Goal: Task Accomplishment & Management: Use online tool/utility

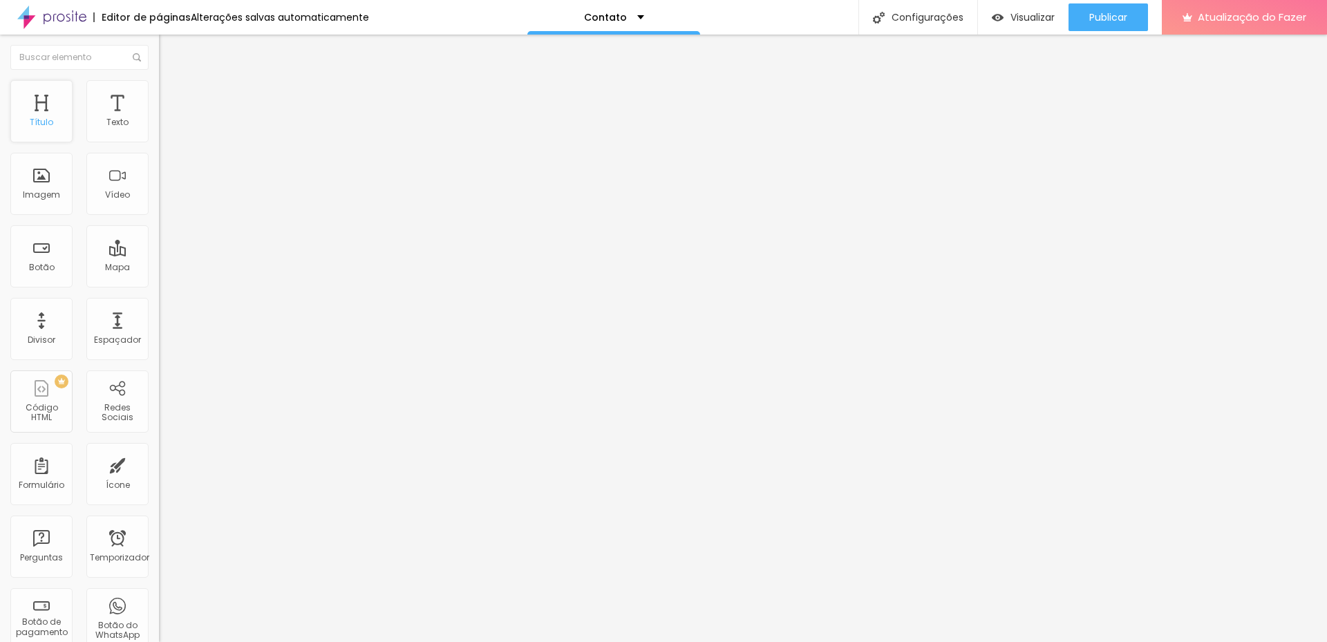
click at [47, 112] on div "Título" at bounding box center [41, 111] width 62 height 62
click at [43, 113] on div "Título" at bounding box center [41, 111] width 62 height 62
click at [106, 119] on font "Texto" at bounding box center [117, 122] width 22 height 12
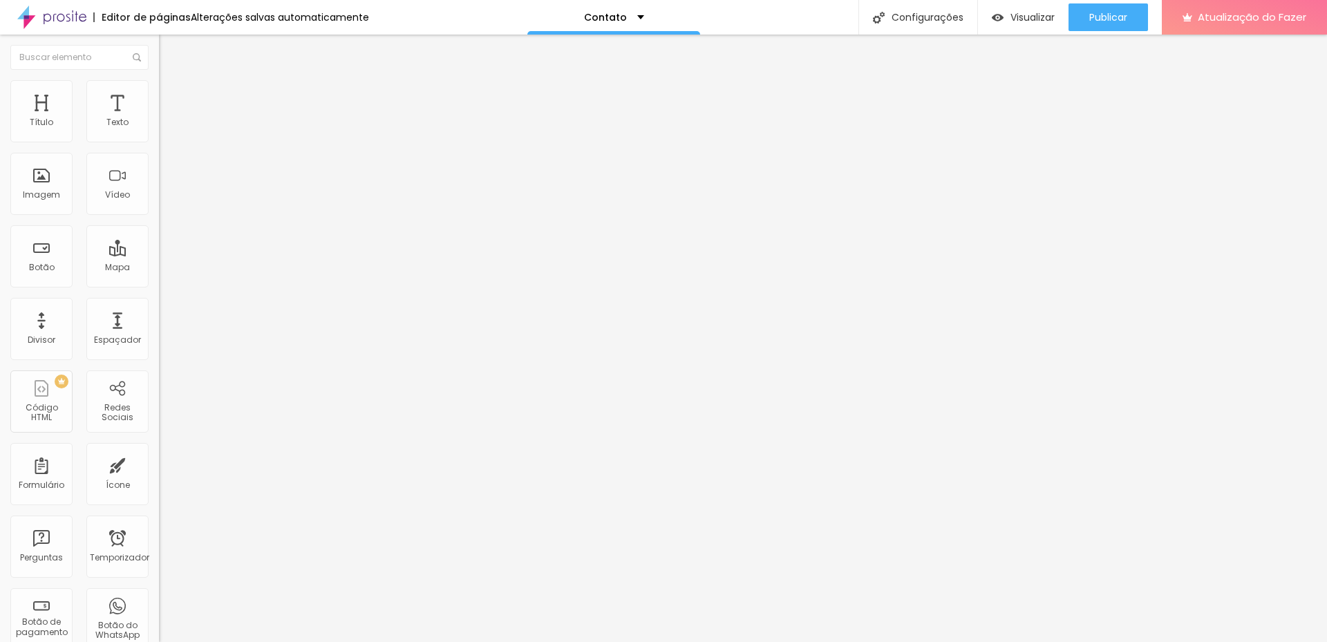
click at [171, 82] on font "Conteúdo" at bounding box center [192, 76] width 43 height 12
click at [171, 95] on font "Estilo" at bounding box center [181, 90] width 21 height 12
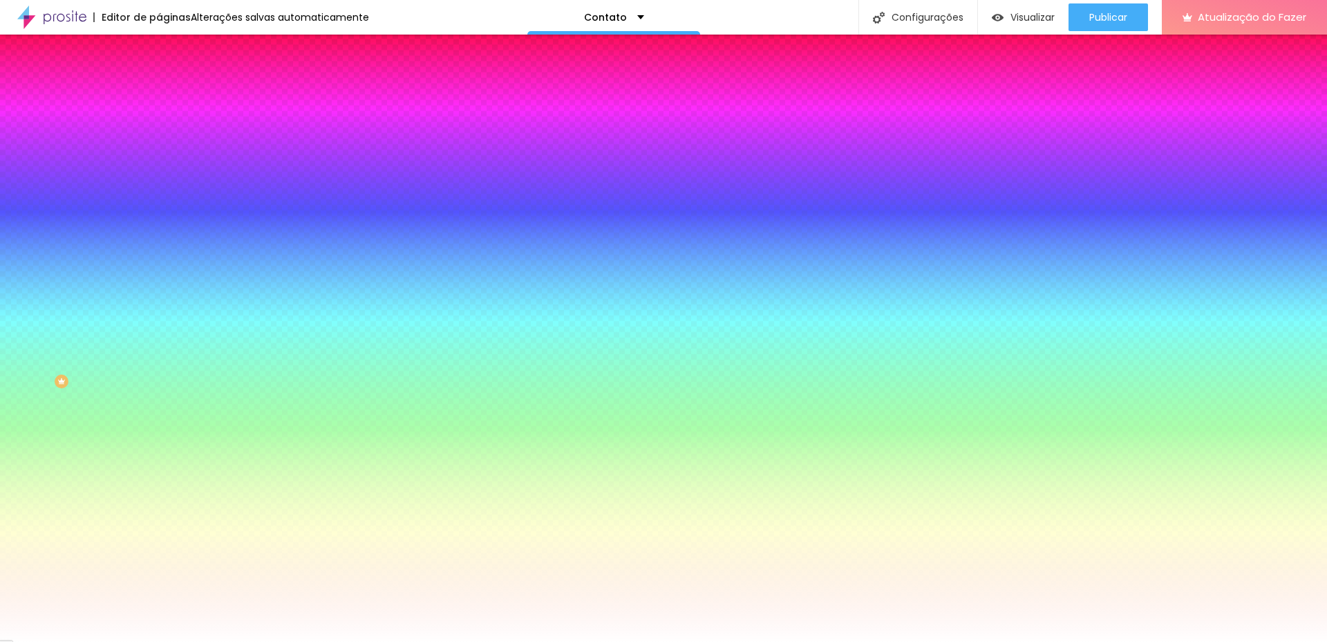
click at [171, 97] on font "Avançado" at bounding box center [194, 103] width 46 height 12
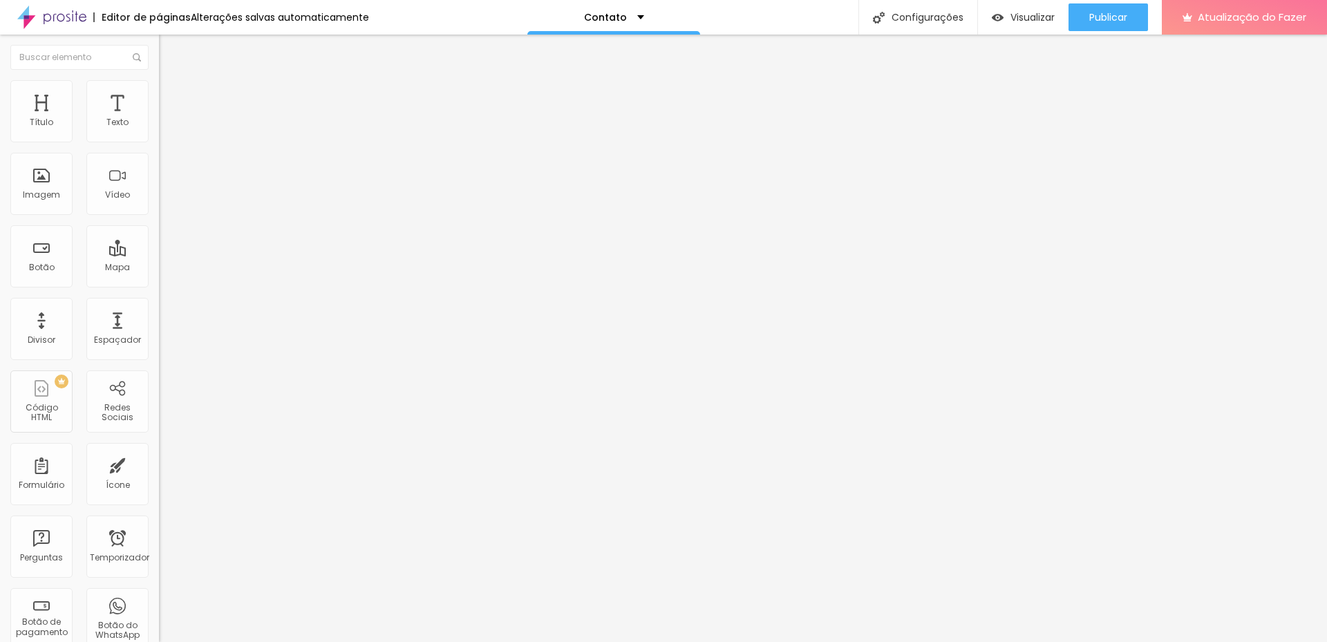
click at [171, 82] on font "Conteúdo" at bounding box center [192, 76] width 43 height 12
click at [159, 117] on font "Alinhamento" at bounding box center [186, 112] width 55 height 12
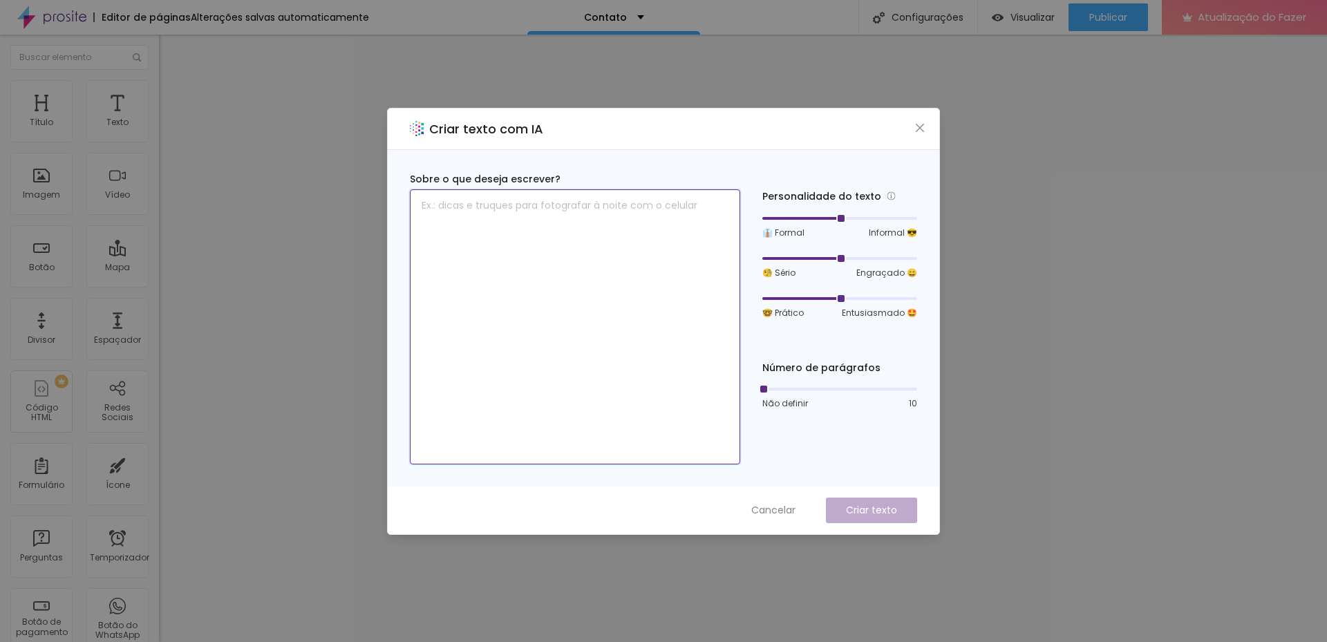
click at [589, 327] on textarea at bounding box center [575, 326] width 330 height 275
type textarea "formulario de contato"
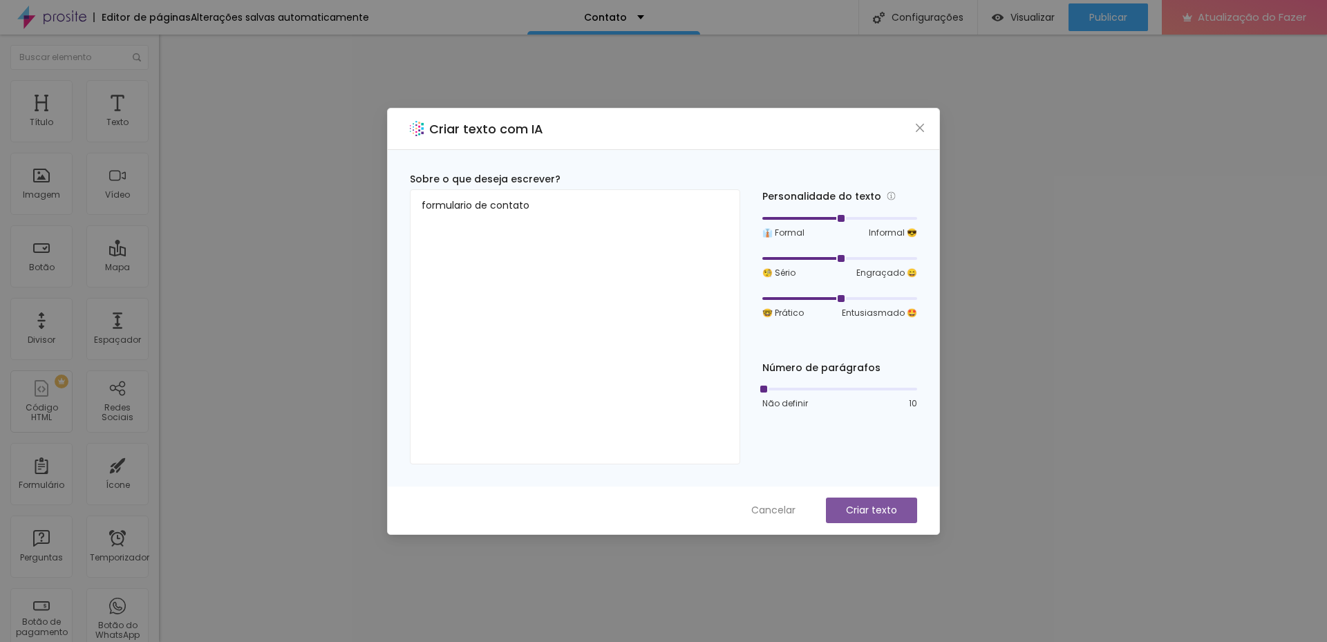
click at [855, 511] on font "Criar texto" at bounding box center [871, 510] width 51 height 14
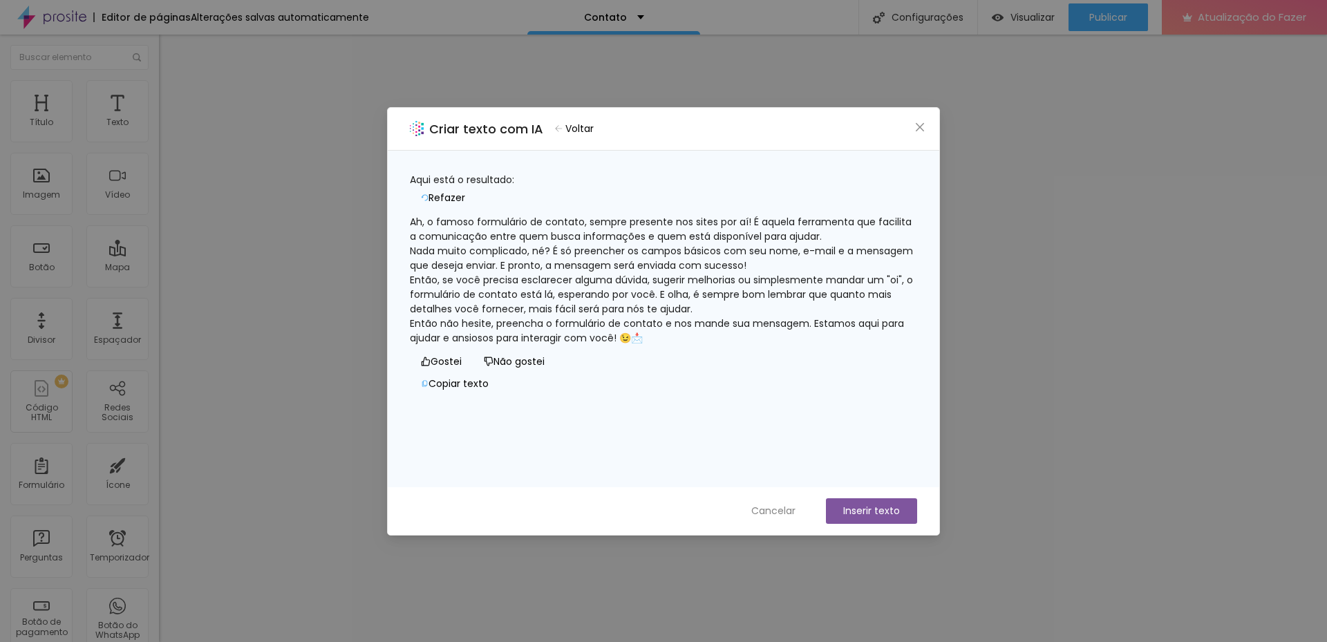
click at [864, 504] on font "Inserir texto" at bounding box center [871, 511] width 57 height 14
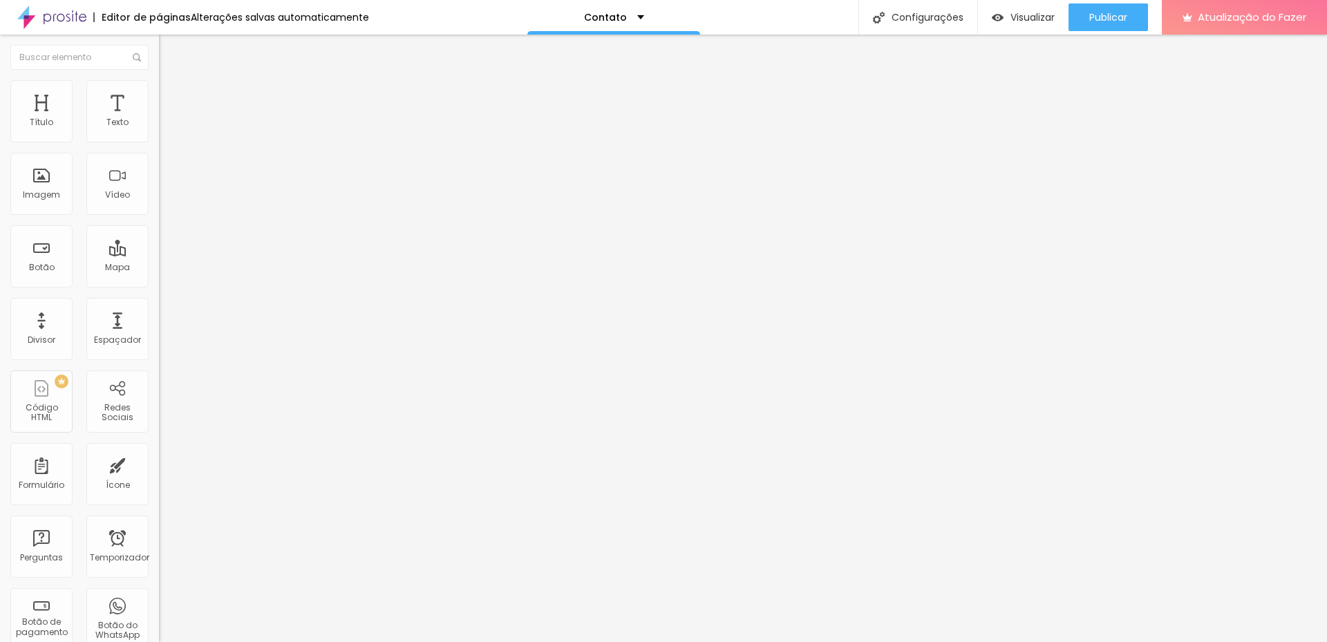
click at [171, 93] on font "Avançado" at bounding box center [194, 90] width 46 height 12
click at [159, 79] on img at bounding box center [165, 72] width 12 height 12
click at [191, 53] on font "Editar nulo" at bounding box center [216, 51] width 50 height 14
click at [169, 46] on div "Editar nulo" at bounding box center [205, 50] width 72 height 11
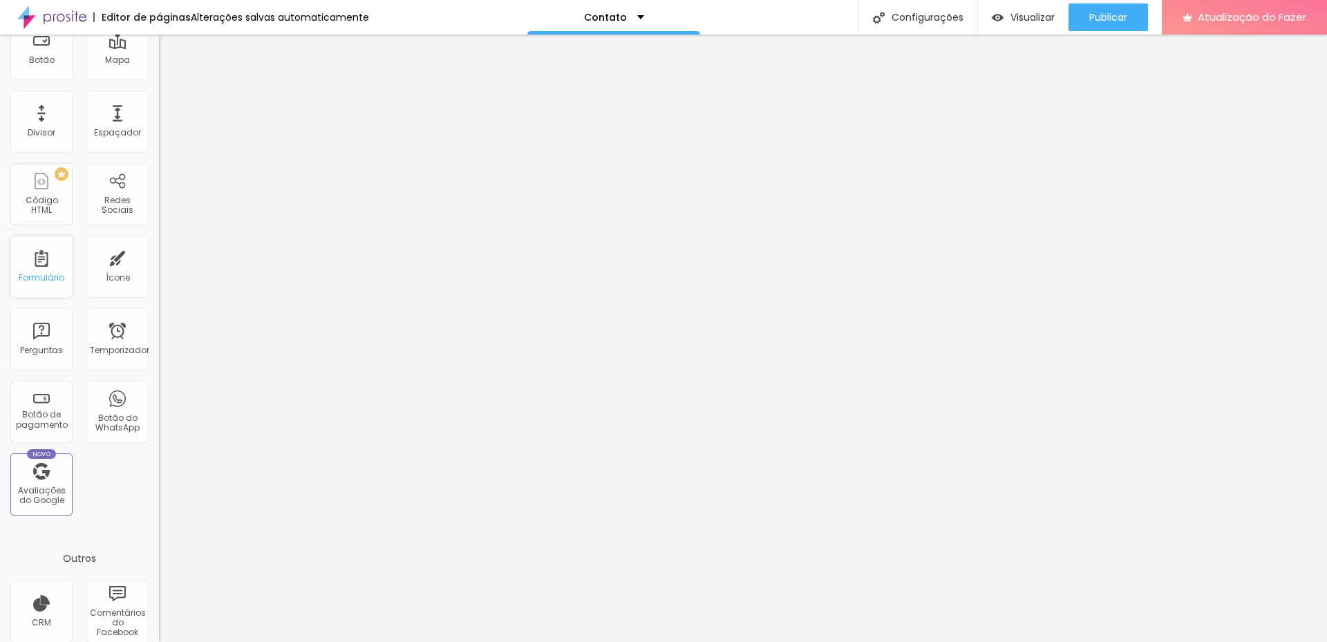
click at [53, 268] on div "Formulário" at bounding box center [41, 267] width 62 height 62
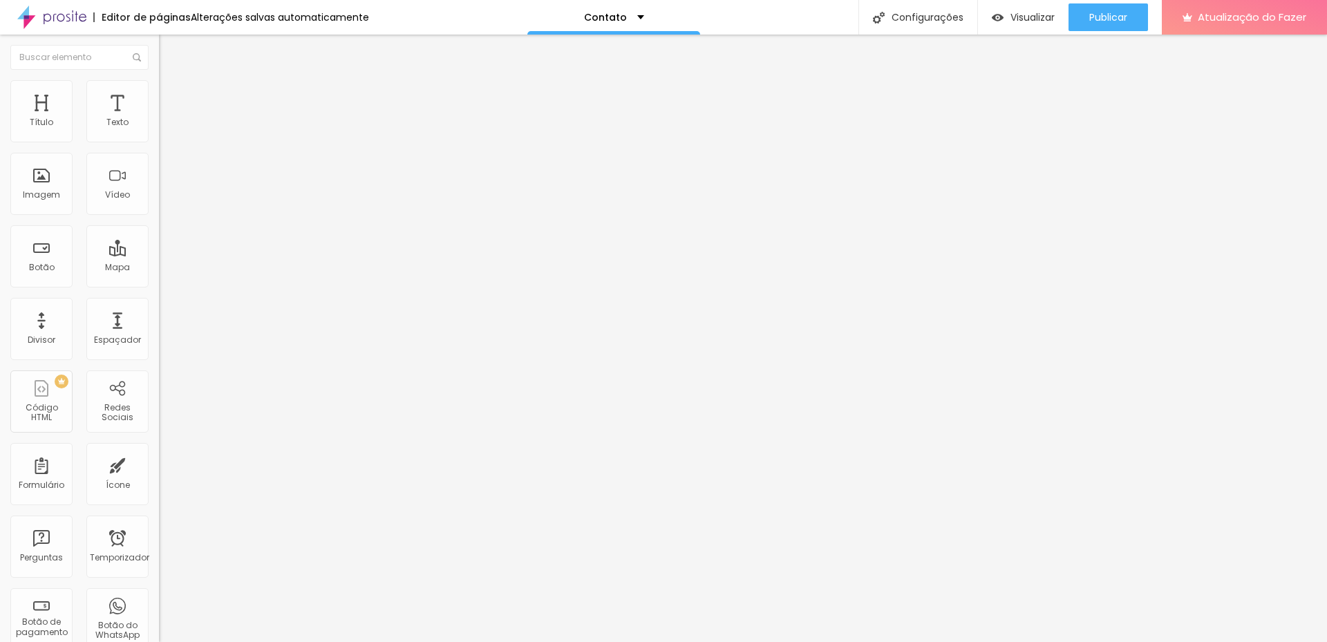
drag, startPoint x: 83, startPoint y: 269, endPoint x: 13, endPoint y: 243, distance: 74.6
click at [159, 466] on textarea "Olá, cheguei até você pela página {page_title} e gostaria de mais informações" at bounding box center [237, 477] width 156 height 23
type textarea "Olá, cheguei até você pelo seu site e gostaria de conhecer seu trabalho."
click at [159, 524] on img at bounding box center [164, 529] width 10 height 10
click at [159, 535] on img at bounding box center [164, 540] width 10 height 10
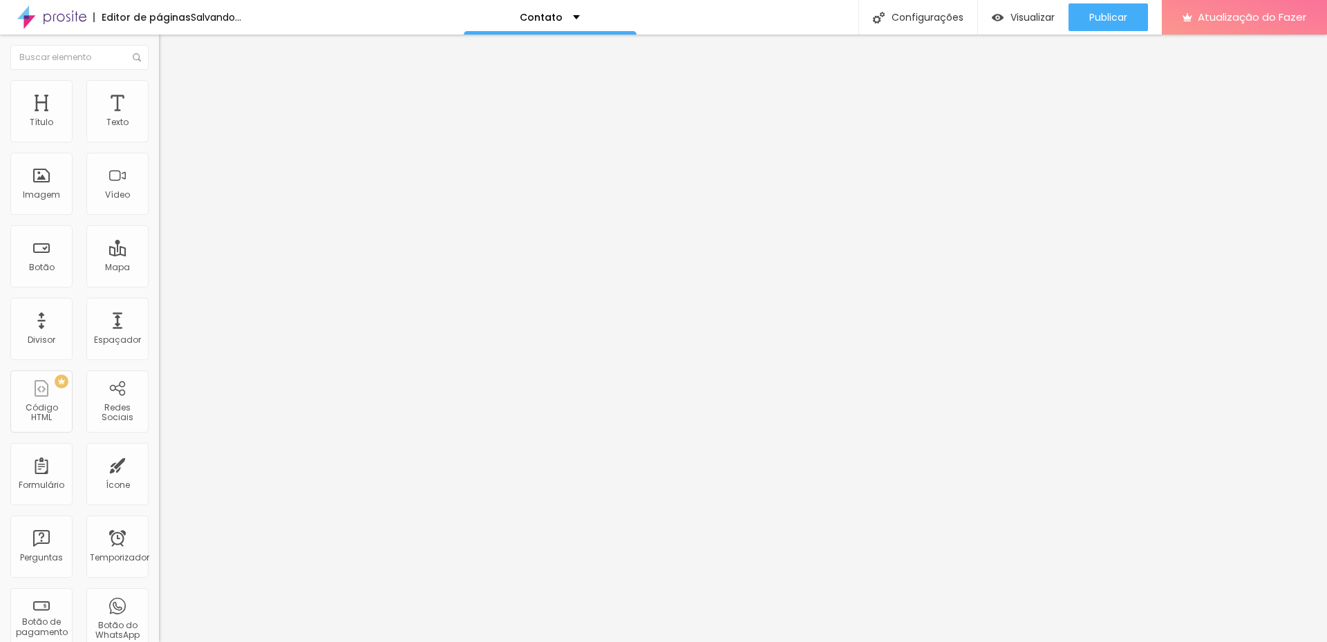
click at [159, 547] on img at bounding box center [164, 552] width 10 height 10
click at [159, 558] on div at bounding box center [238, 563] width 159 height 11
click at [159, 535] on div at bounding box center [238, 540] width 159 height 11
click at [159, 524] on img at bounding box center [164, 529] width 10 height 10
click at [113, 421] on font "Redes Sociais" at bounding box center [118, 411] width 32 height 21
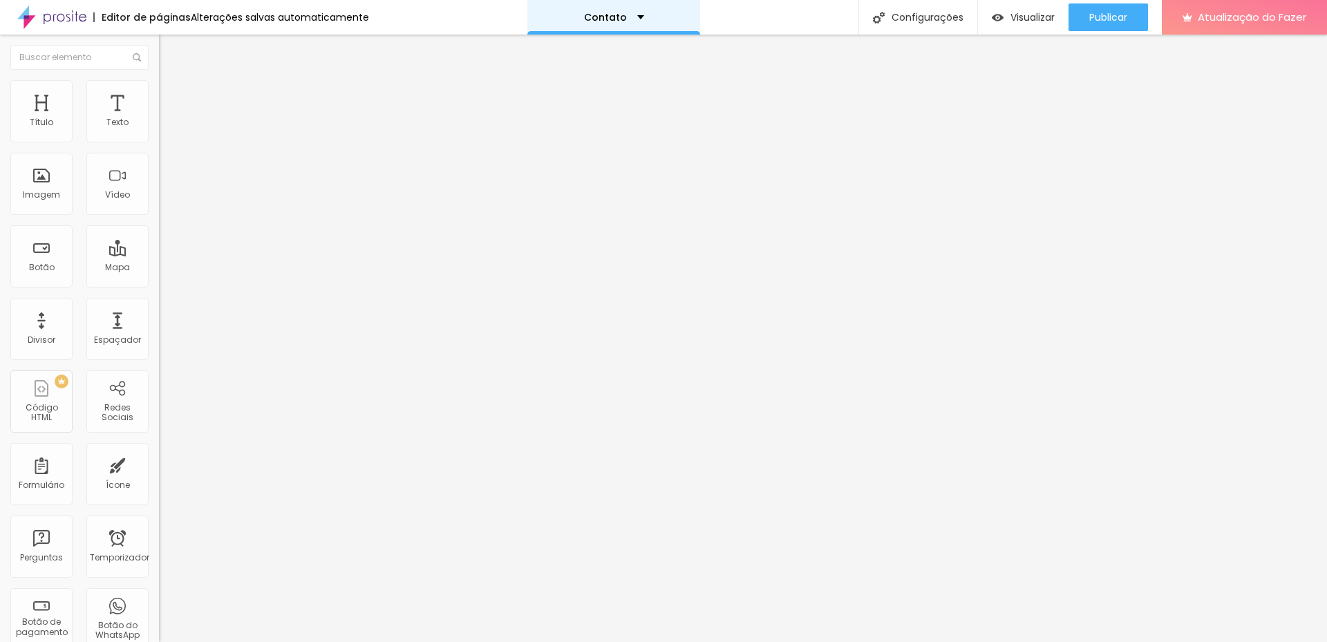
click at [640, 15] on div "Contato" at bounding box center [613, 17] width 173 height 35
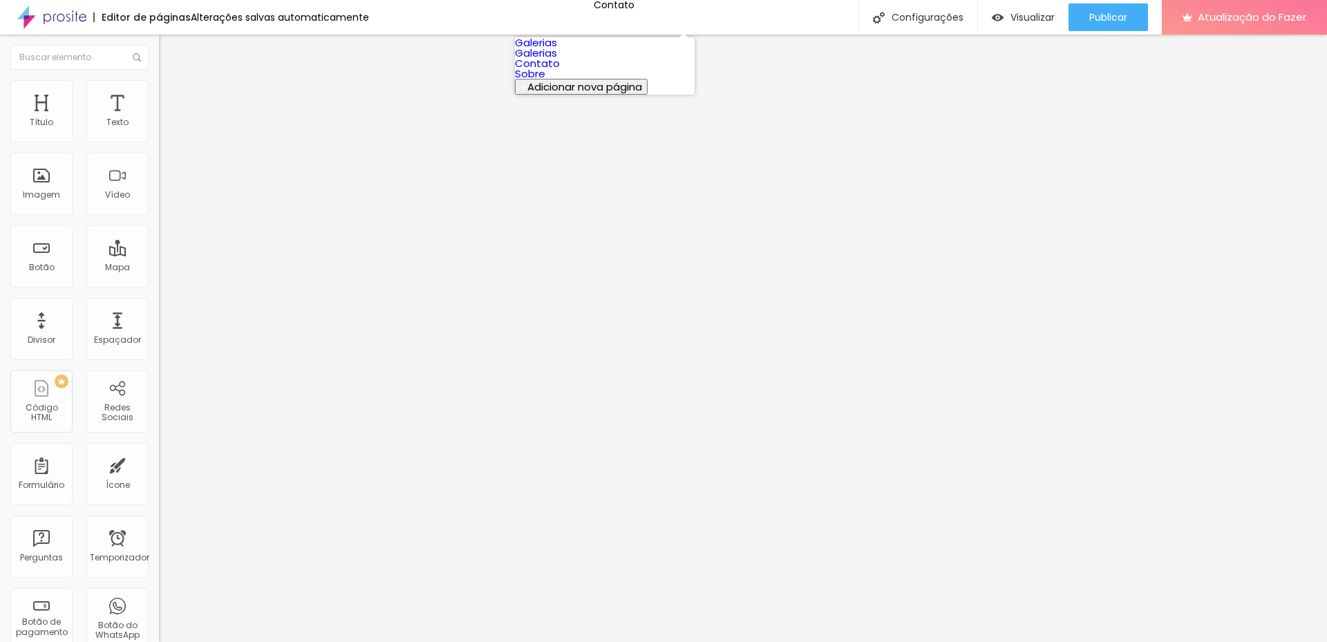
click at [545, 81] on font "Sobre" at bounding box center [530, 73] width 30 height 15
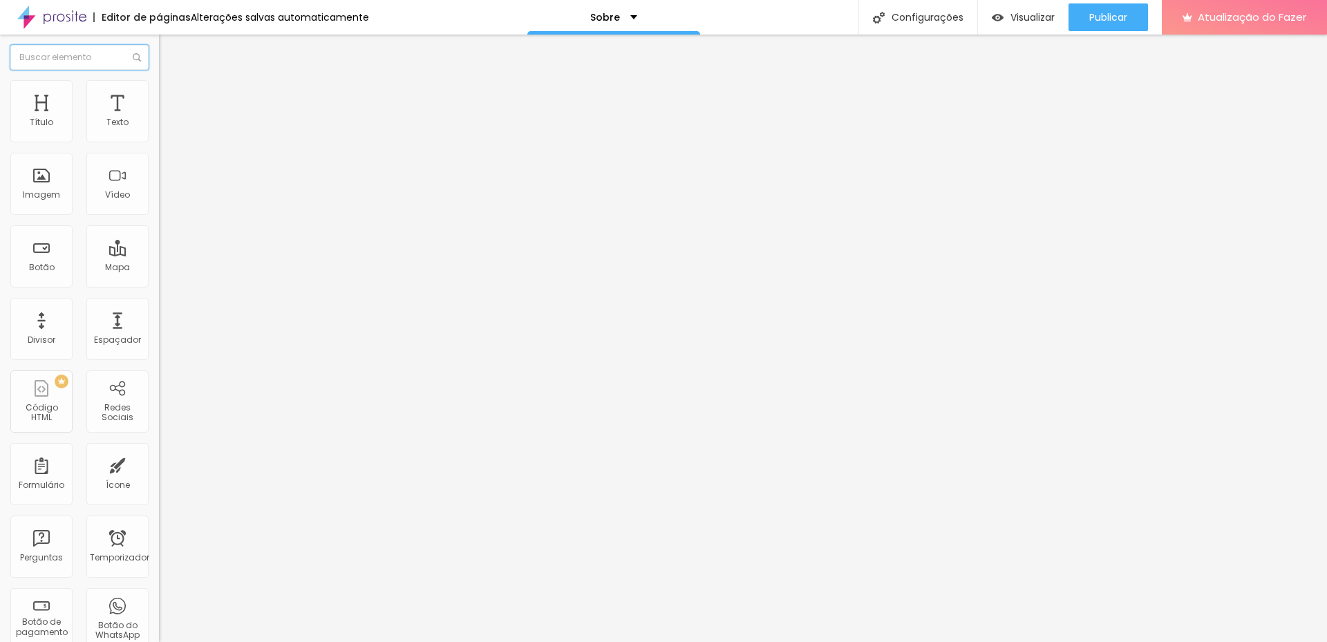
click at [86, 53] on input "text" at bounding box center [79, 57] width 138 height 25
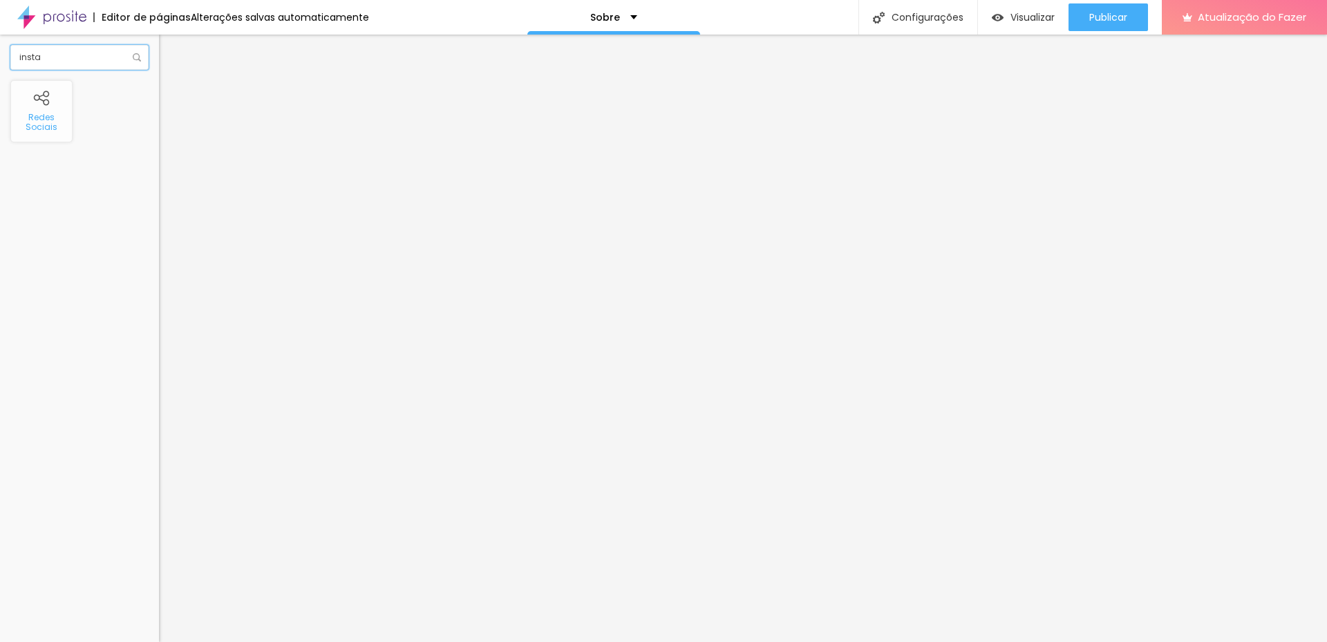
type input "insta"
click at [48, 122] on font "Redes Sociais" at bounding box center [42, 121] width 32 height 21
click at [159, 88] on img at bounding box center [165, 86] width 12 height 12
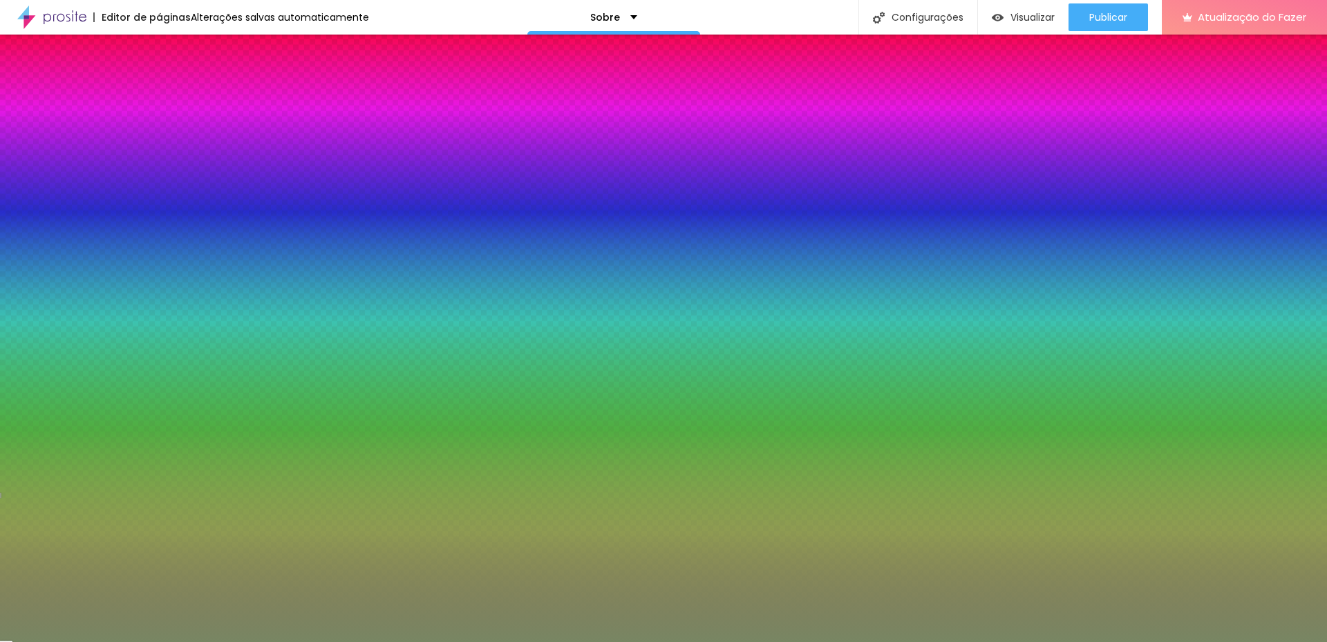
click at [159, 132] on div at bounding box center [238, 132] width 159 height 0
click at [159, 139] on input "#788663" at bounding box center [242, 139] width 166 height 14
paste input "D"
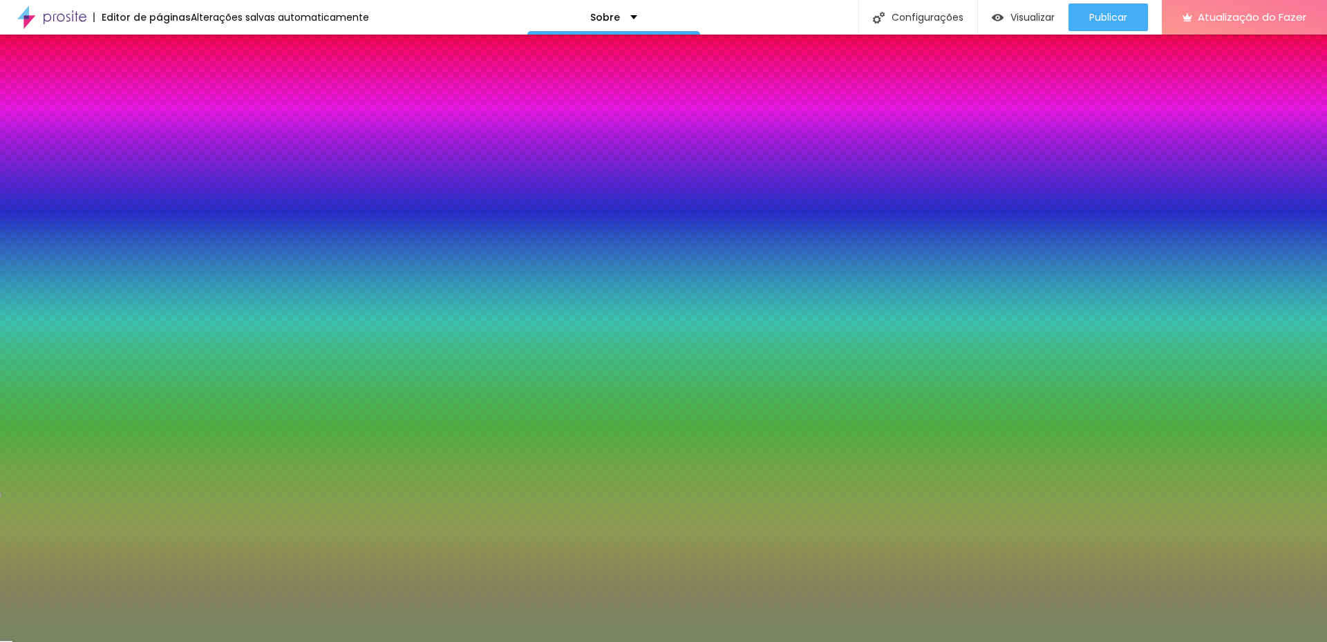
drag, startPoint x: 140, startPoint y: 140, endPoint x: 131, endPoint y: 162, distance: 23.6
click at [159, 136] on input "#D" at bounding box center [242, 139] width 166 height 14
drag, startPoint x: 138, startPoint y: 141, endPoint x: 91, endPoint y: 141, distance: 47.0
click at [159, 140] on div "#" at bounding box center [238, 139] width 159 height 14
paste input "046262"
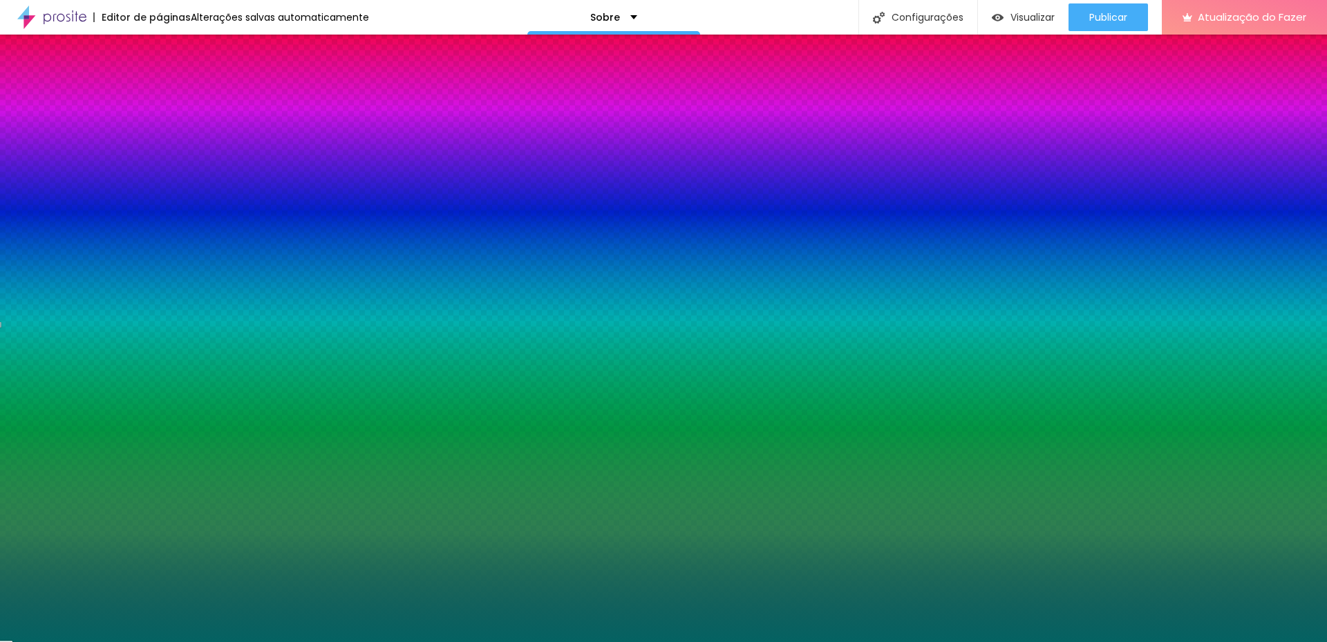
type input "#046262"
type input "5"
type input "36"
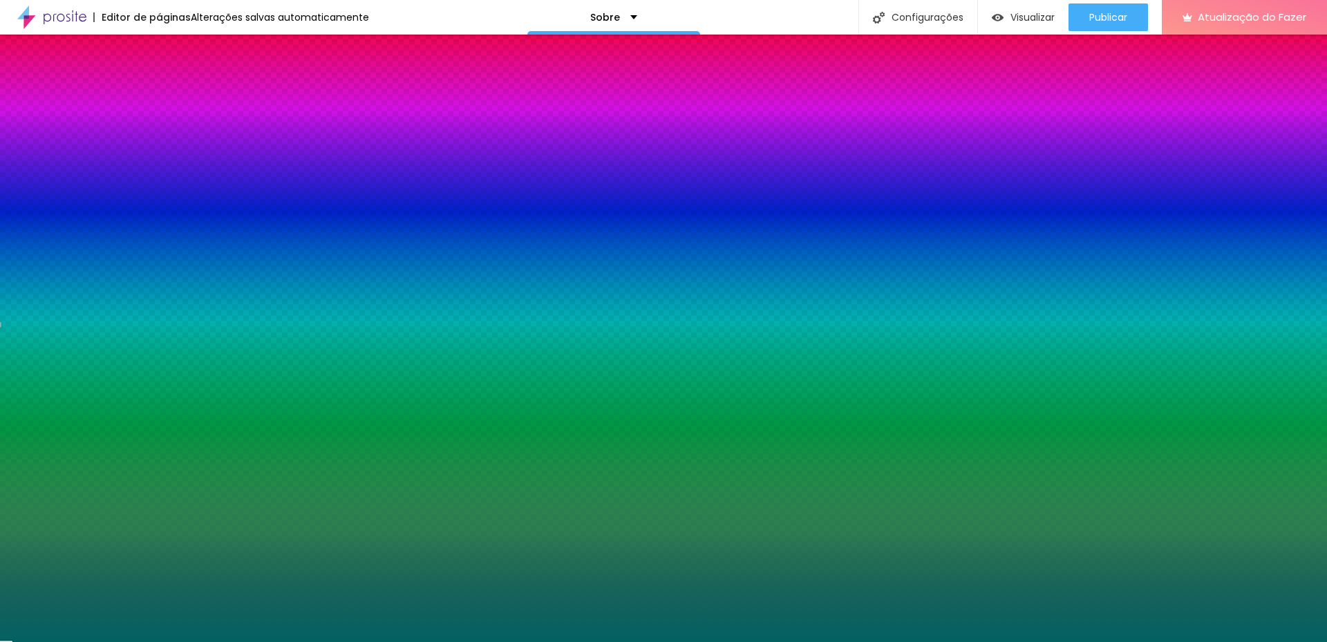
type input "61"
type input "71"
type input "76"
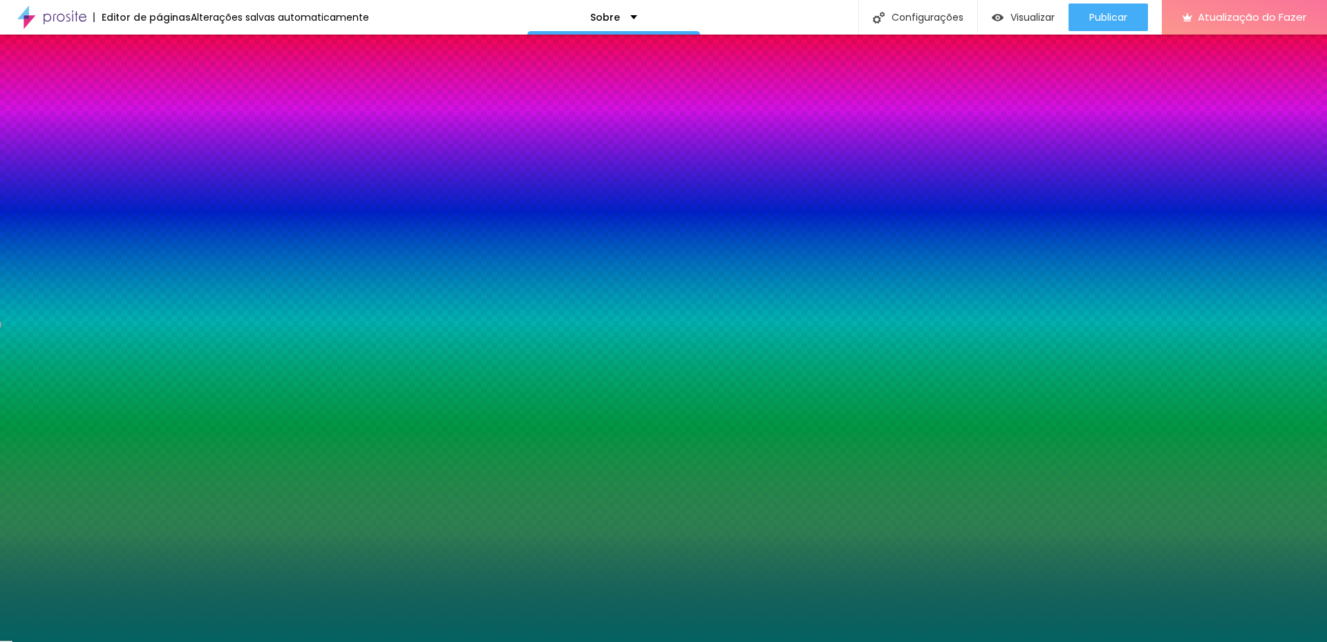
type input "76"
type input "84"
type input "91"
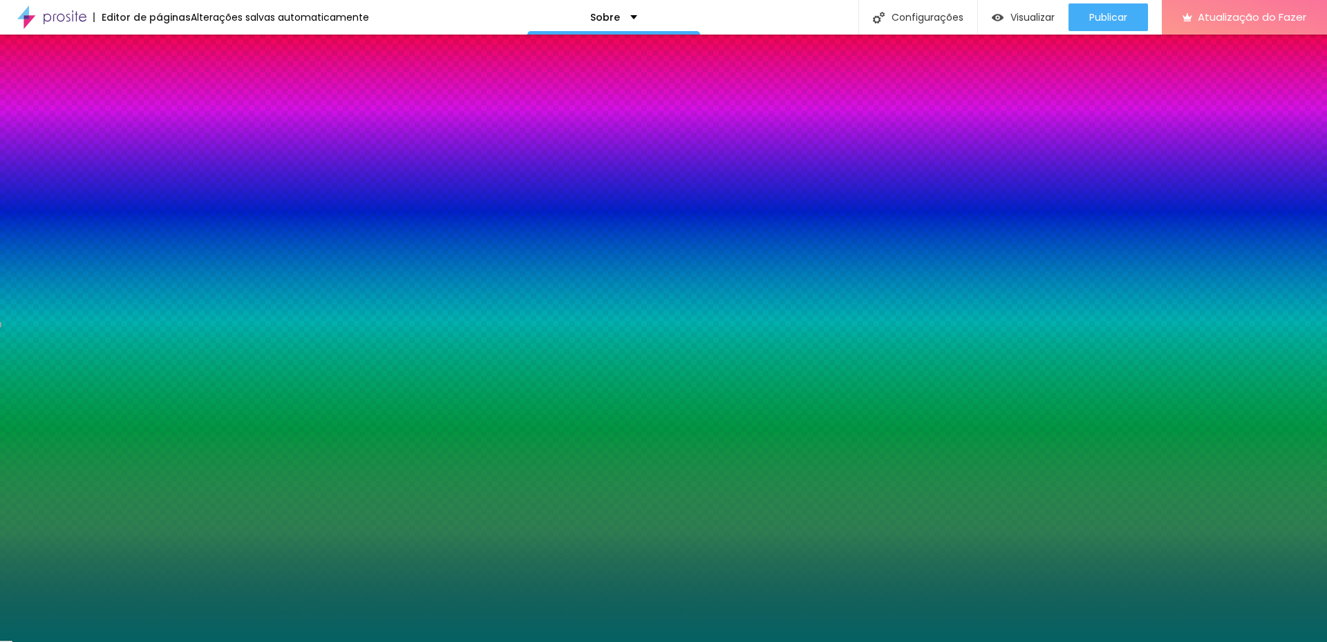
type input "97"
type input "104"
type input "112"
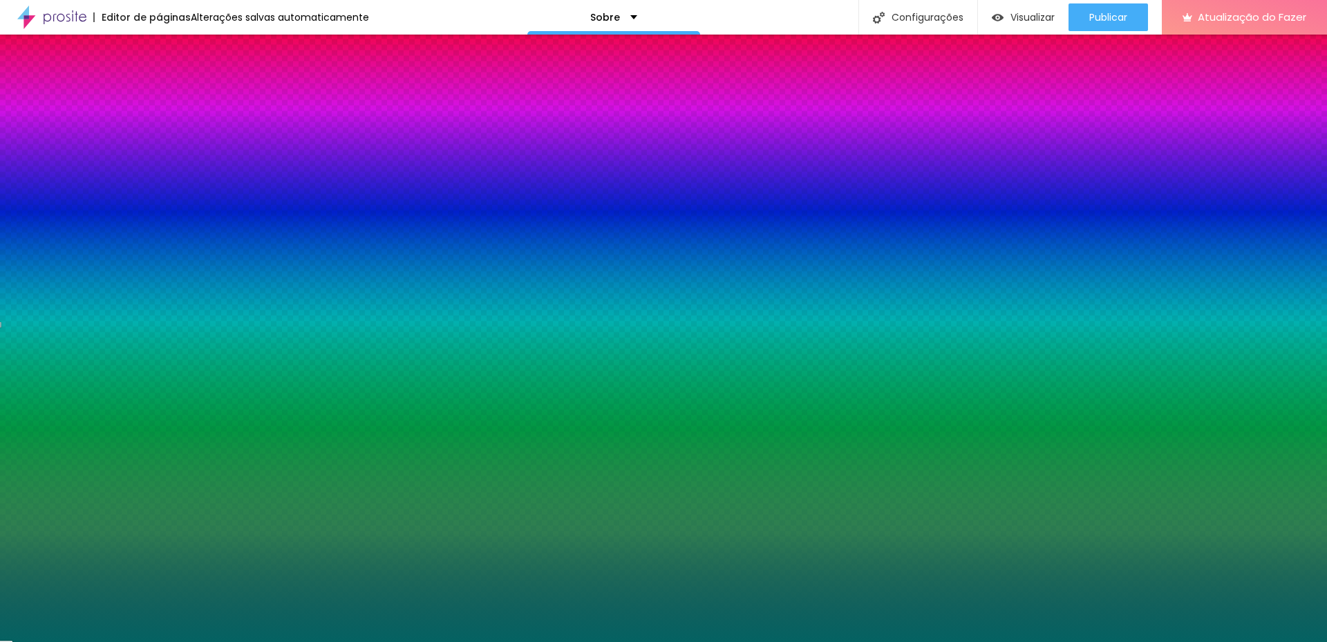
type input "112"
type input "115"
type input "122"
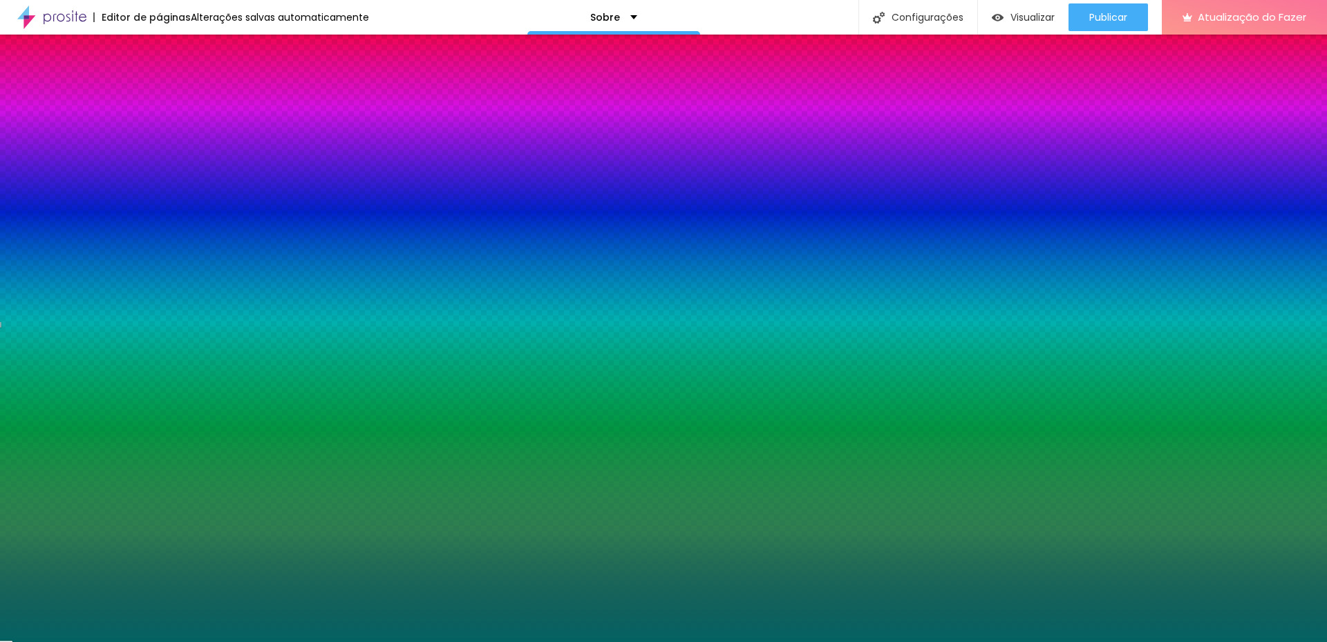
type input "128"
type input "133"
type input "140"
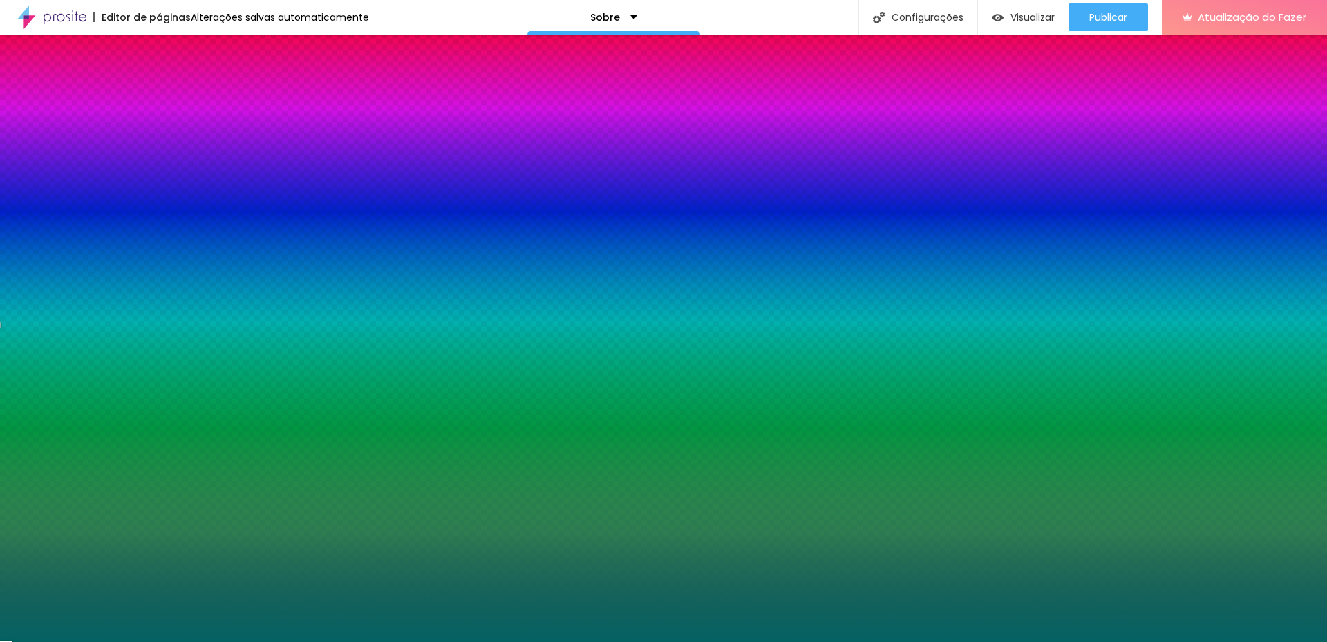
type input "140"
type input "146"
type input "153"
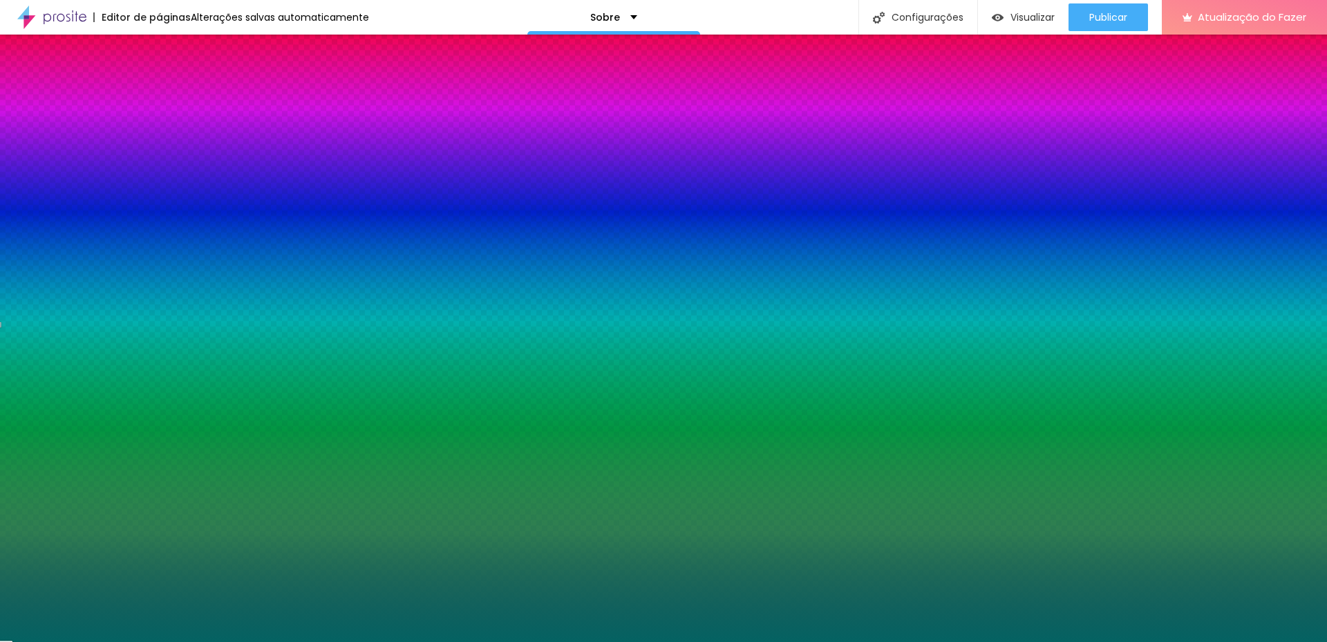
type input "158"
type input "163"
type input "170"
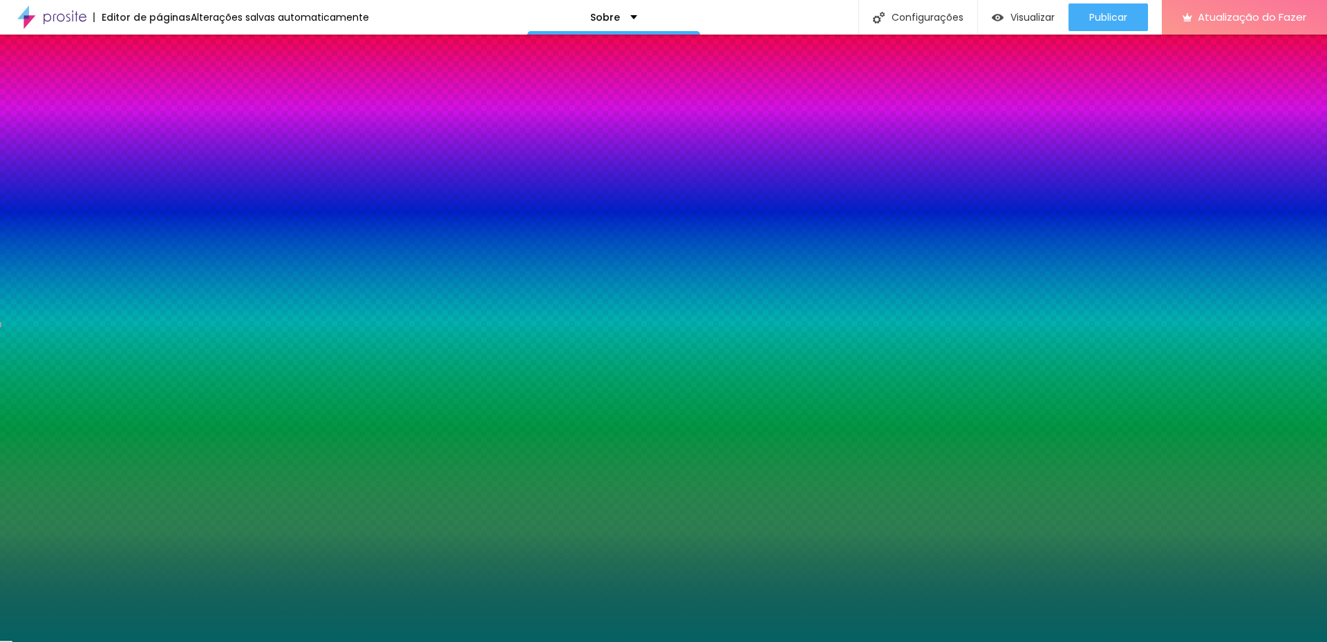
type input "170"
type input "174"
type input "179"
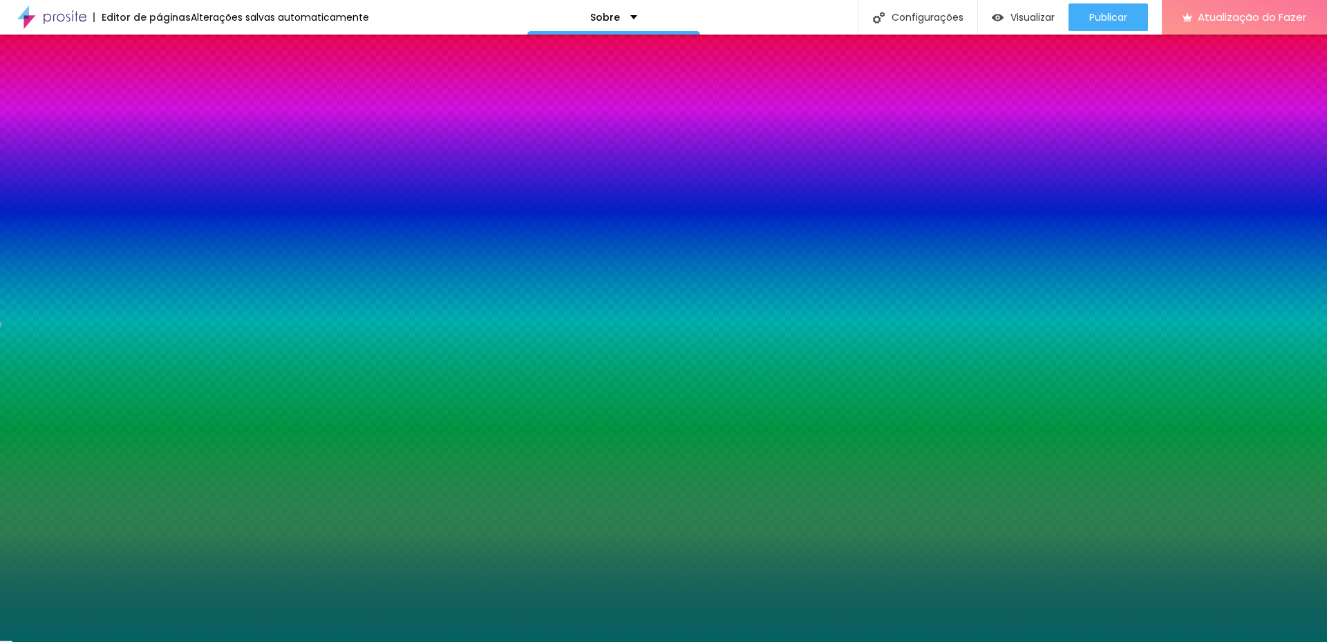
type input "183"
type input "186"
type input "189"
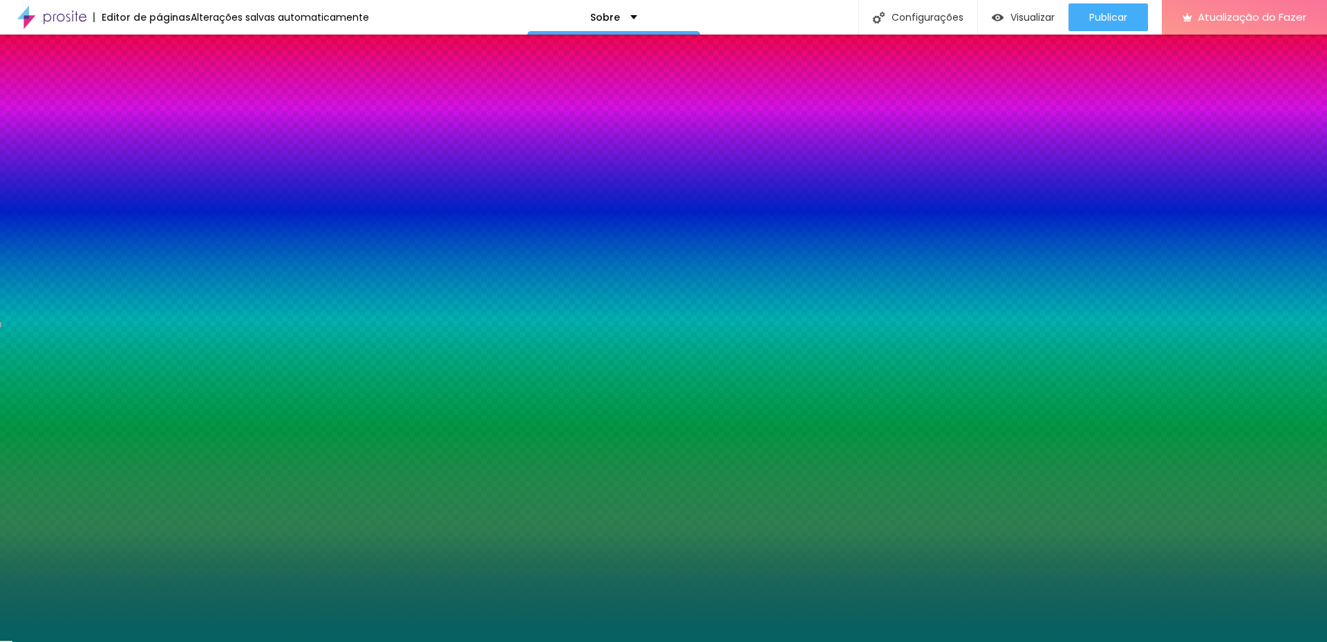
type input "189"
type input "193"
type input "196"
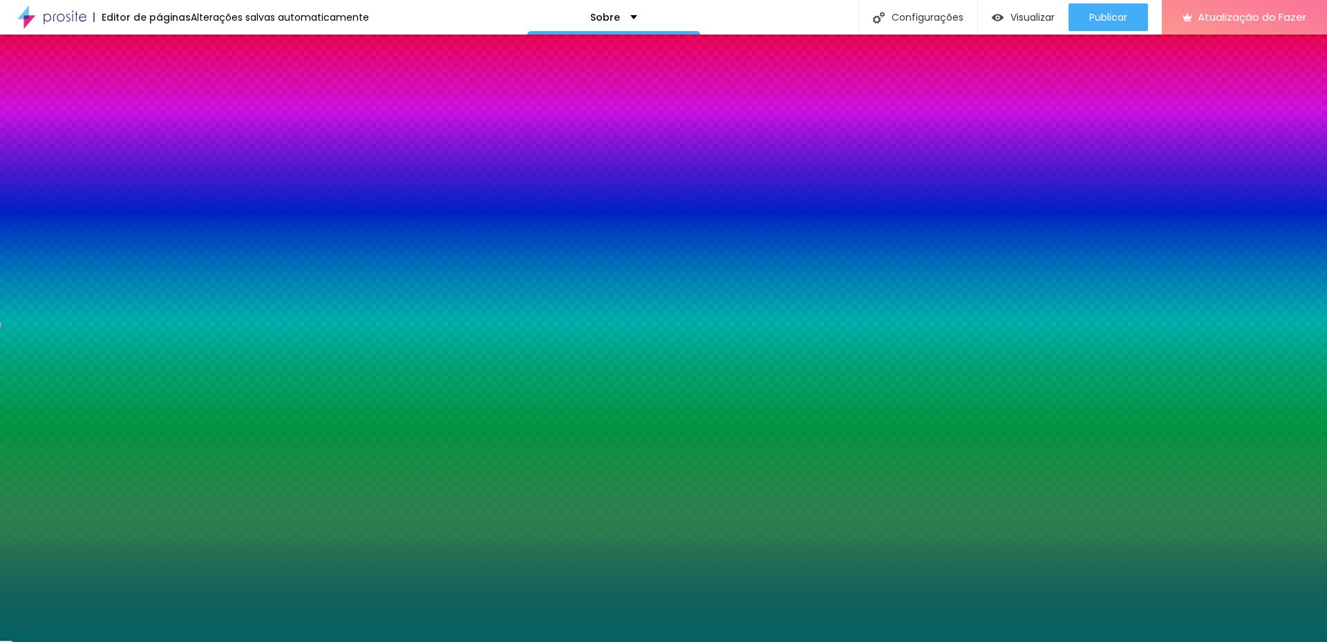
type input "199"
type input "200"
drag, startPoint x: 32, startPoint y: 165, endPoint x: 140, endPoint y: 172, distance: 107.3
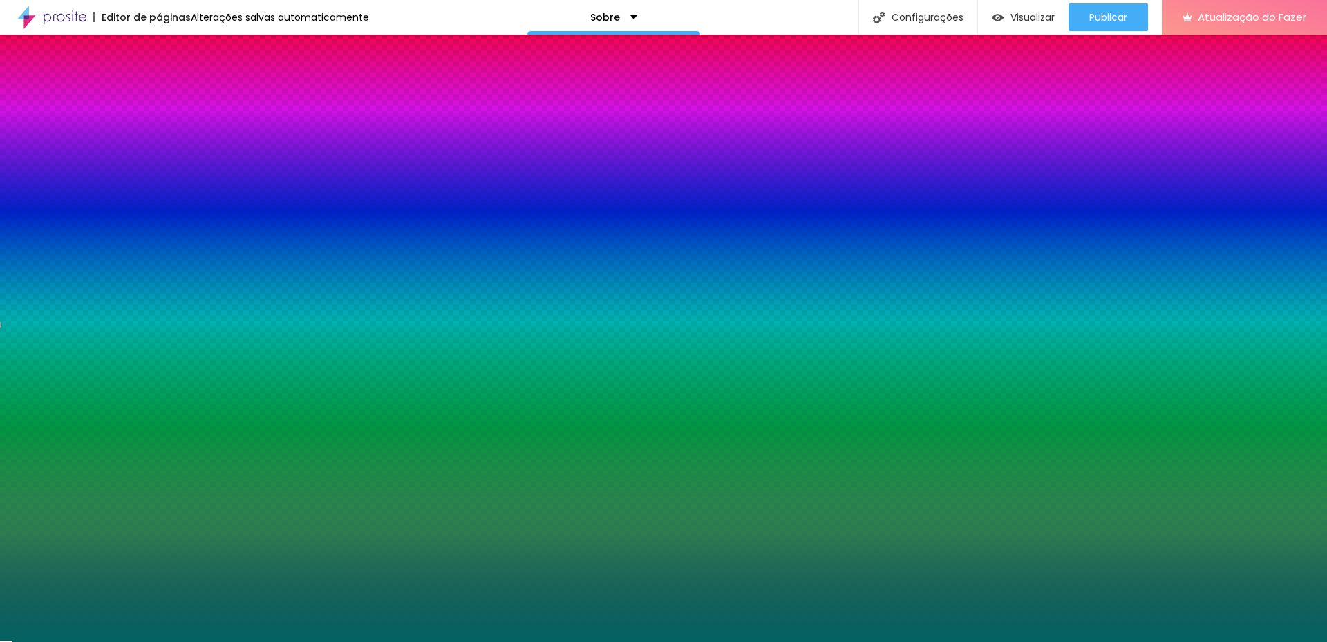
click at [159, 306] on input "range" at bounding box center [203, 311] width 89 height 11
type input "196"
type input "193"
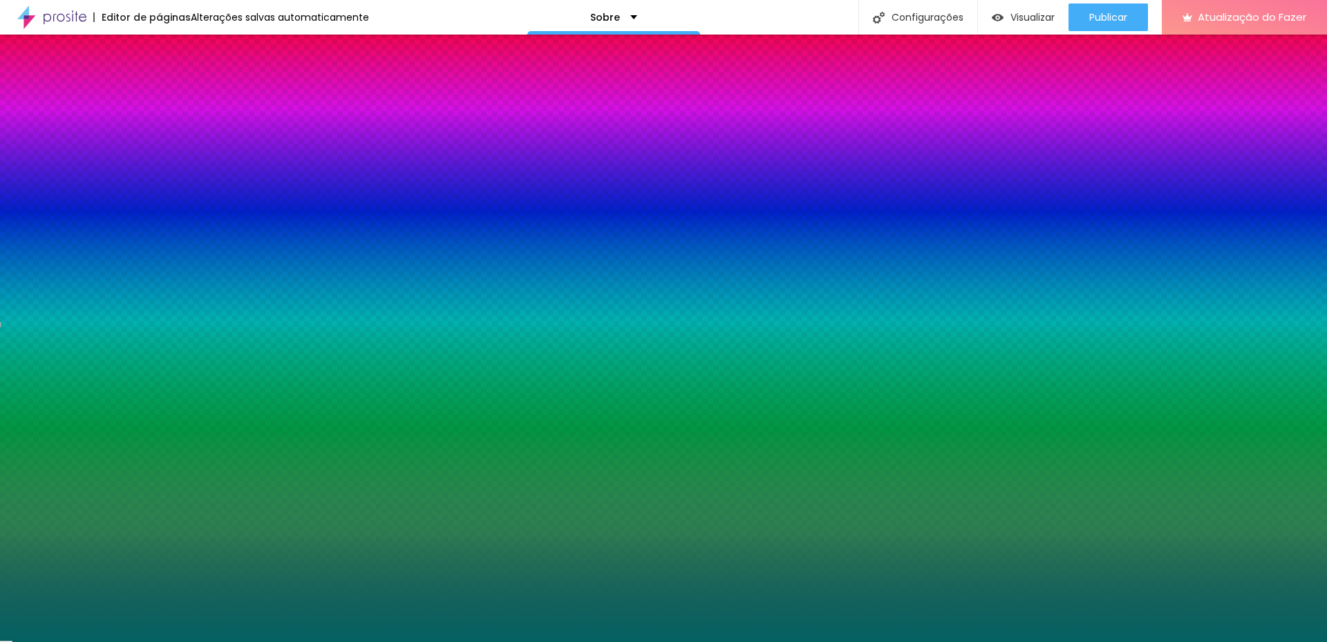
type input "173"
type input "160"
type input "140"
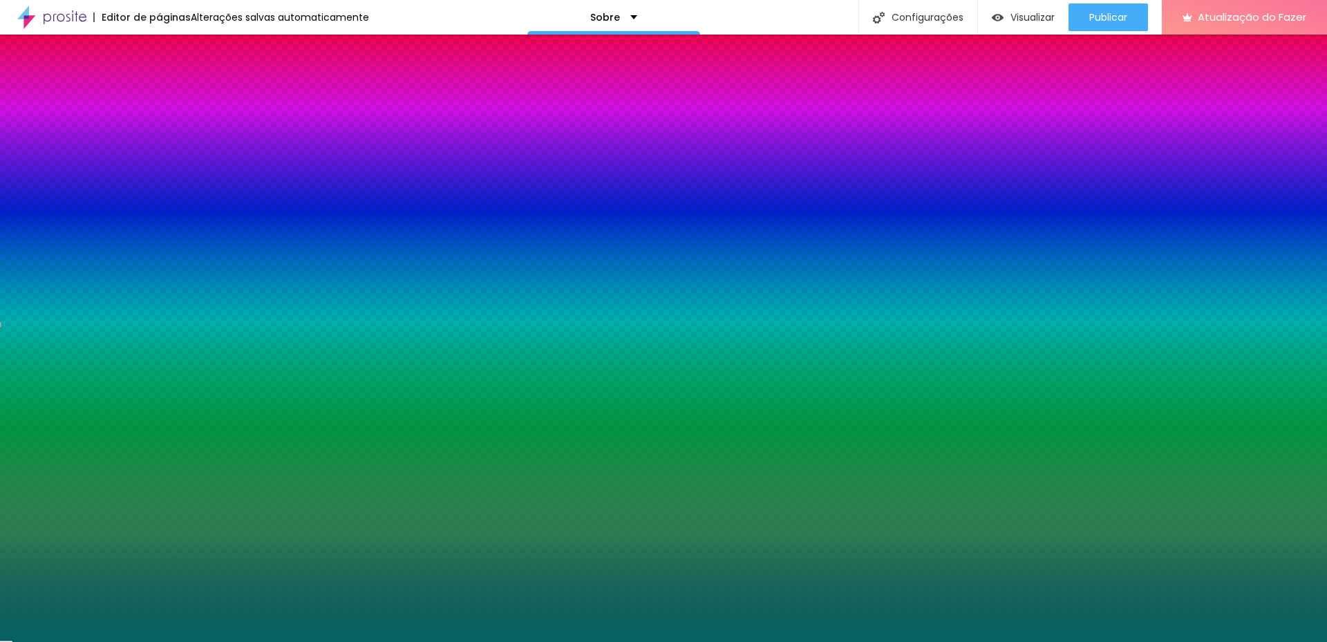
type input "140"
type input "132"
type input "125"
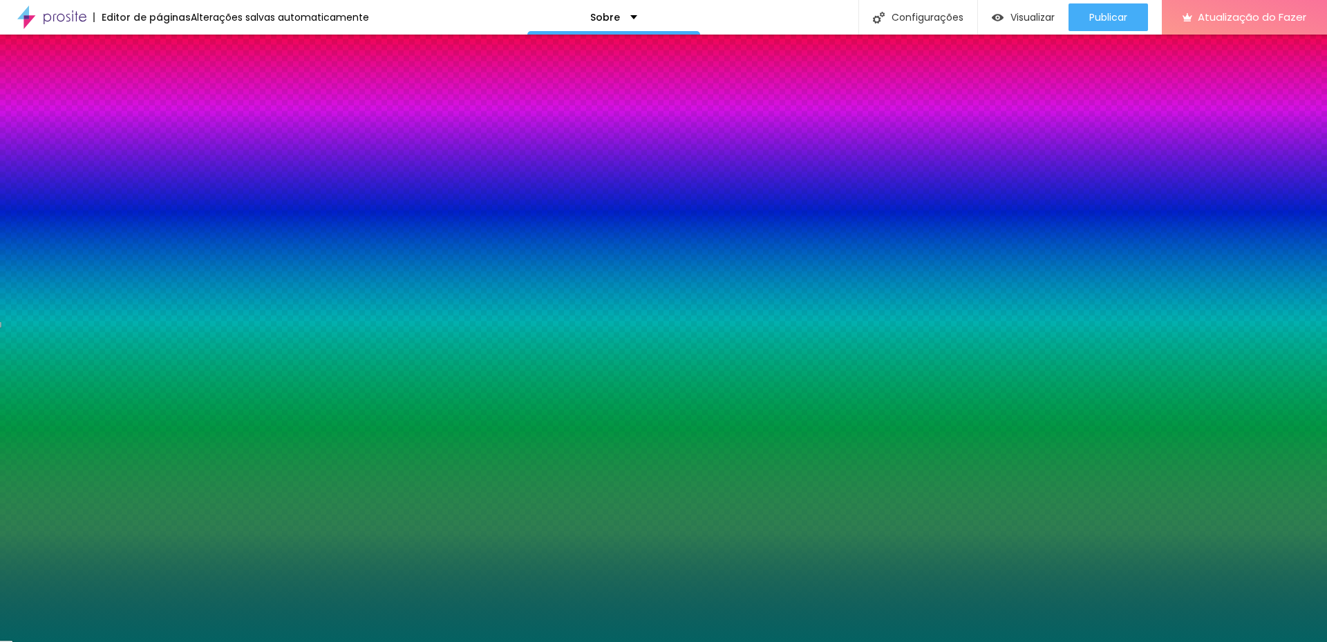
type input "117"
type input "107"
type input "97"
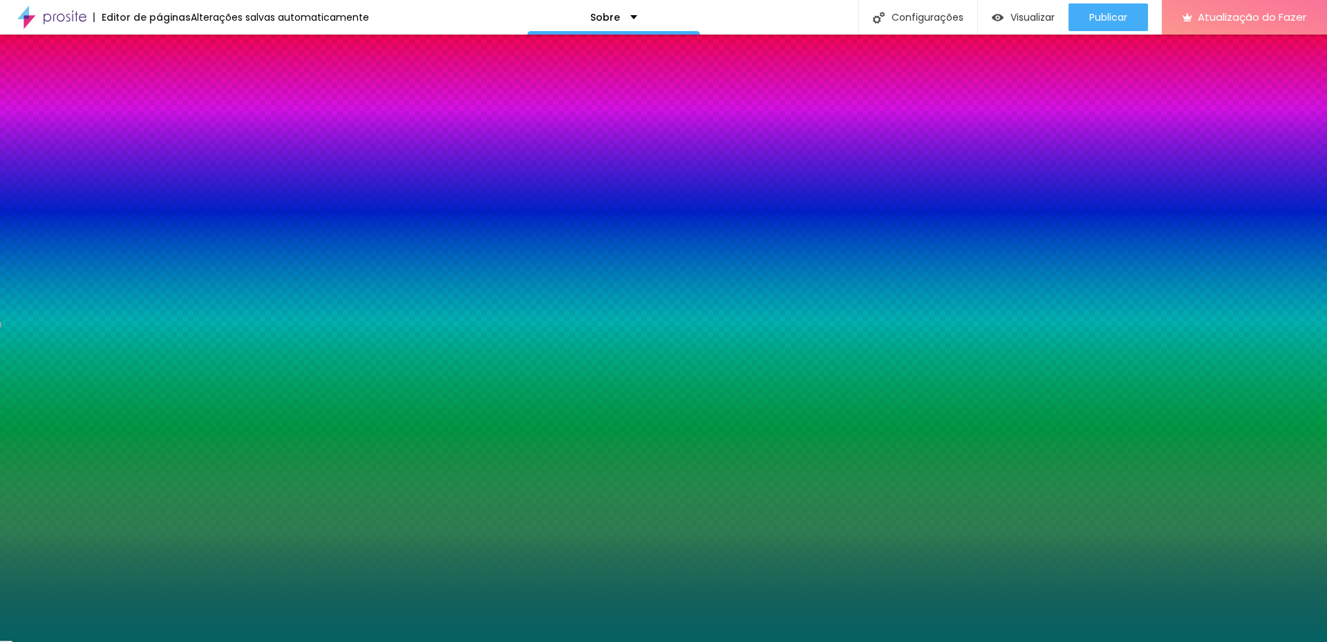
type input "97"
type input "91"
type input "84"
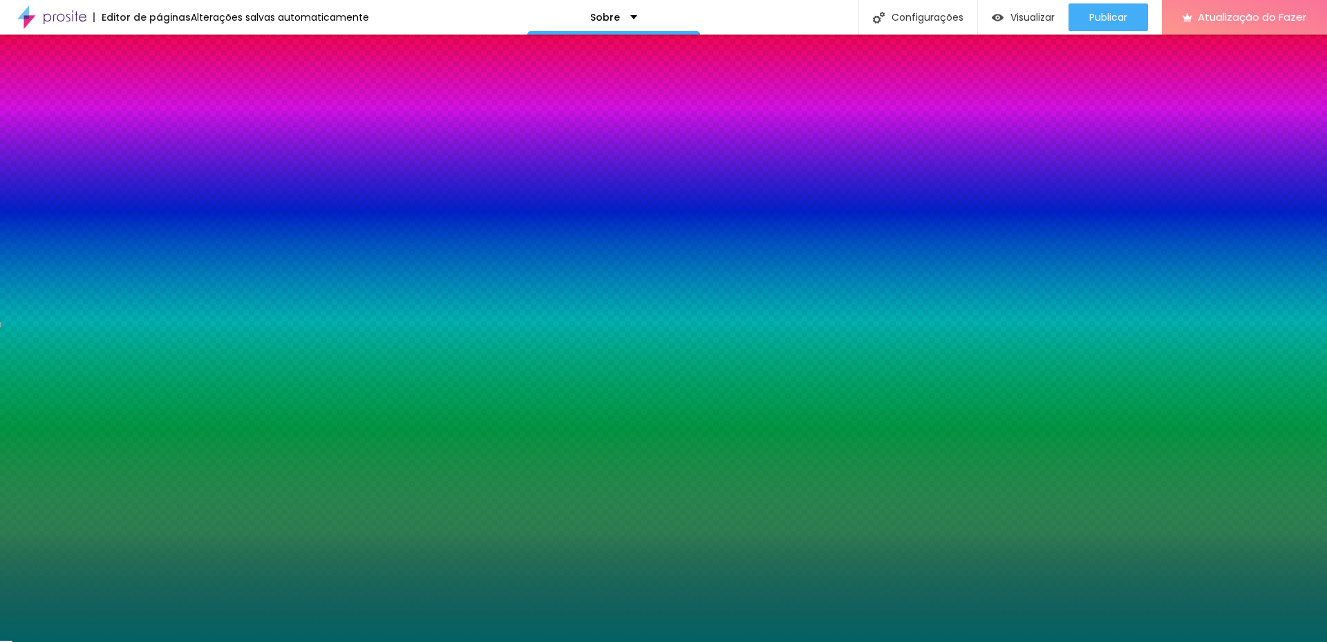
type input "74"
type input "61"
type input "54"
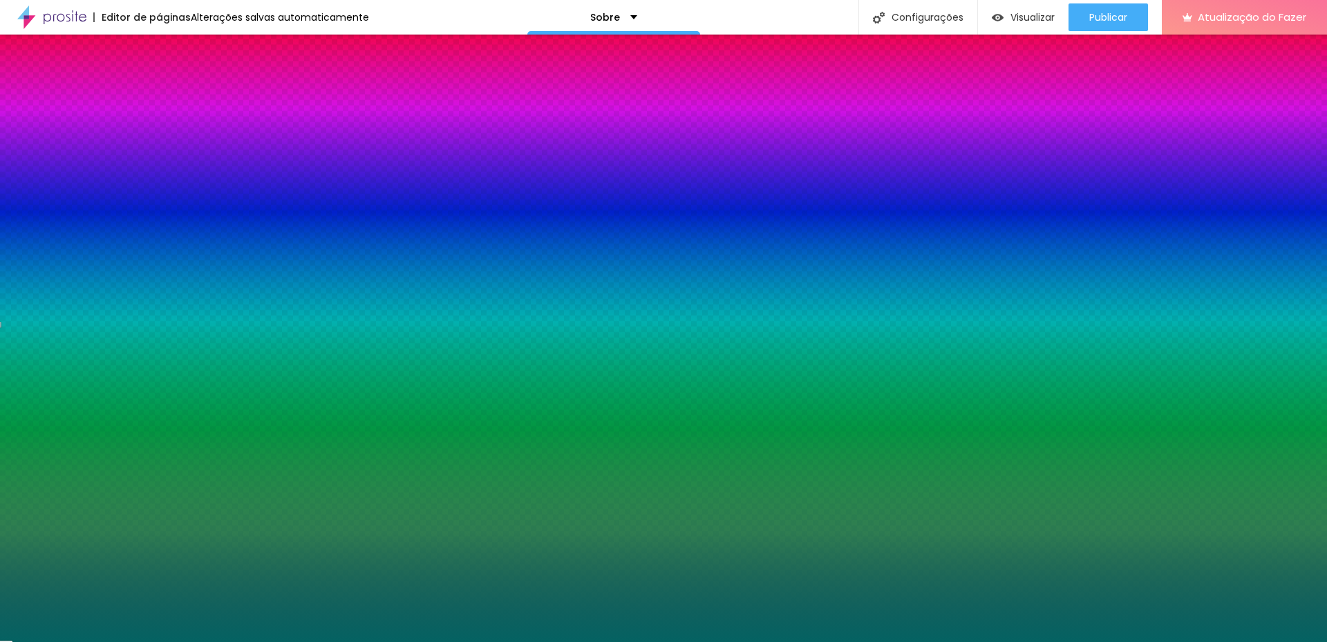
type input "54"
type input "43"
type input "35"
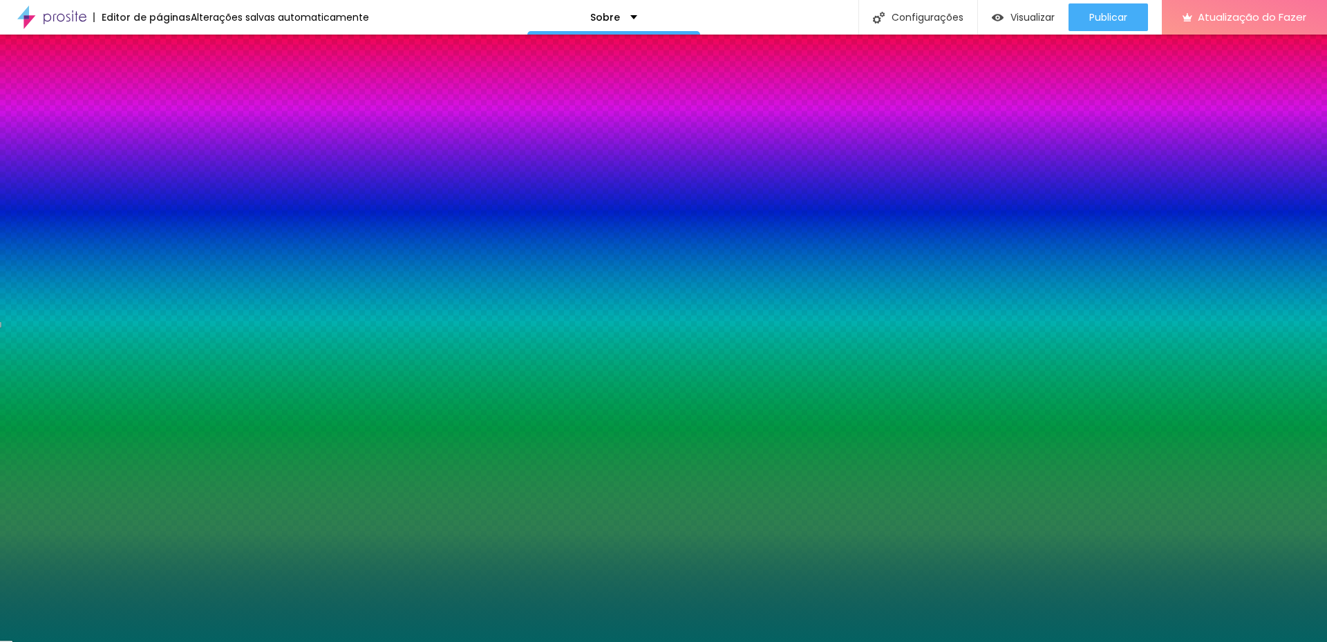
type input "28"
type input "15"
type input "5"
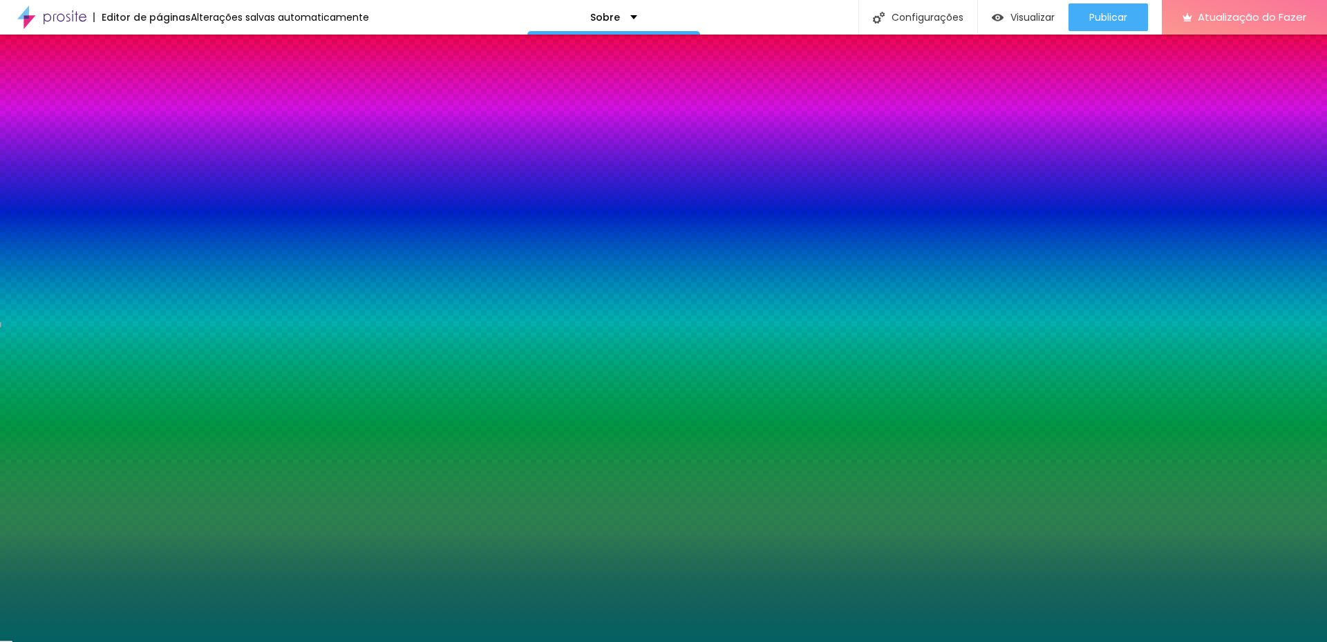
type input "5"
type input "0"
drag, startPoint x: 116, startPoint y: 171, endPoint x: 0, endPoint y: 167, distance: 116.2
type input "0"
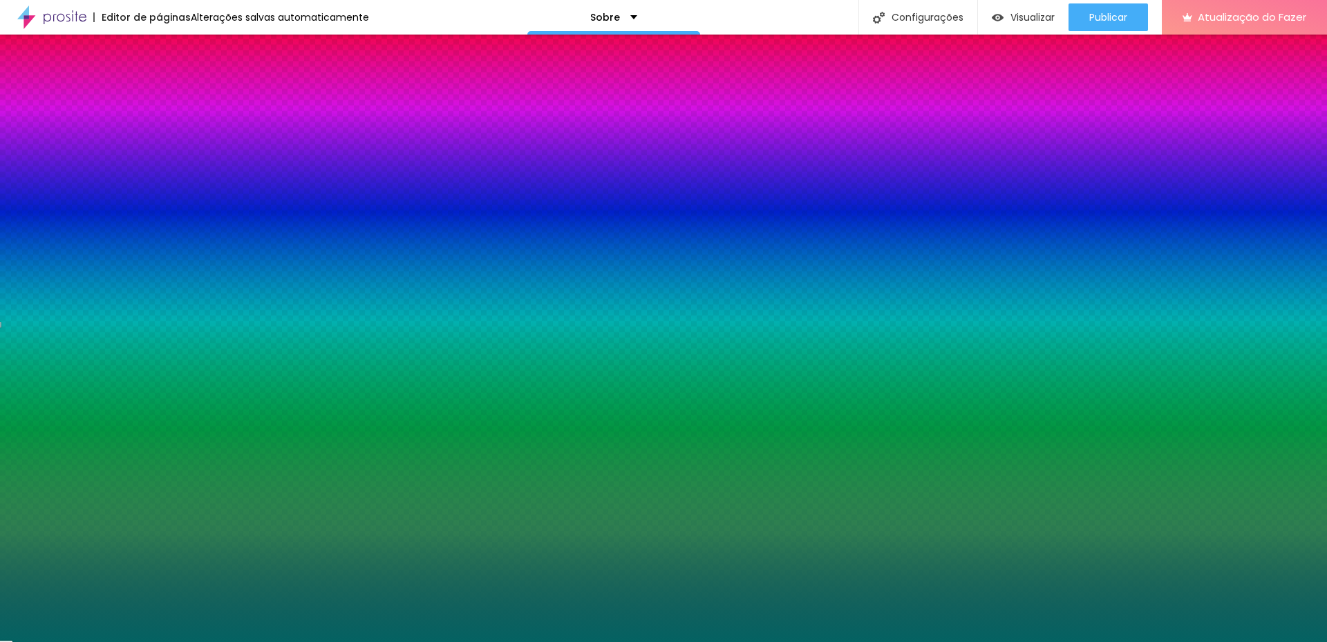
click at [159, 306] on input "range" at bounding box center [203, 311] width 89 height 11
click at [159, 229] on div "Editar nulo Conteúdo Estilo Avançado Cor de fundo Voltar ao padrão #046262 0 Bo…" at bounding box center [238, 338] width 159 height 607
click at [159, 79] on img at bounding box center [165, 72] width 12 height 12
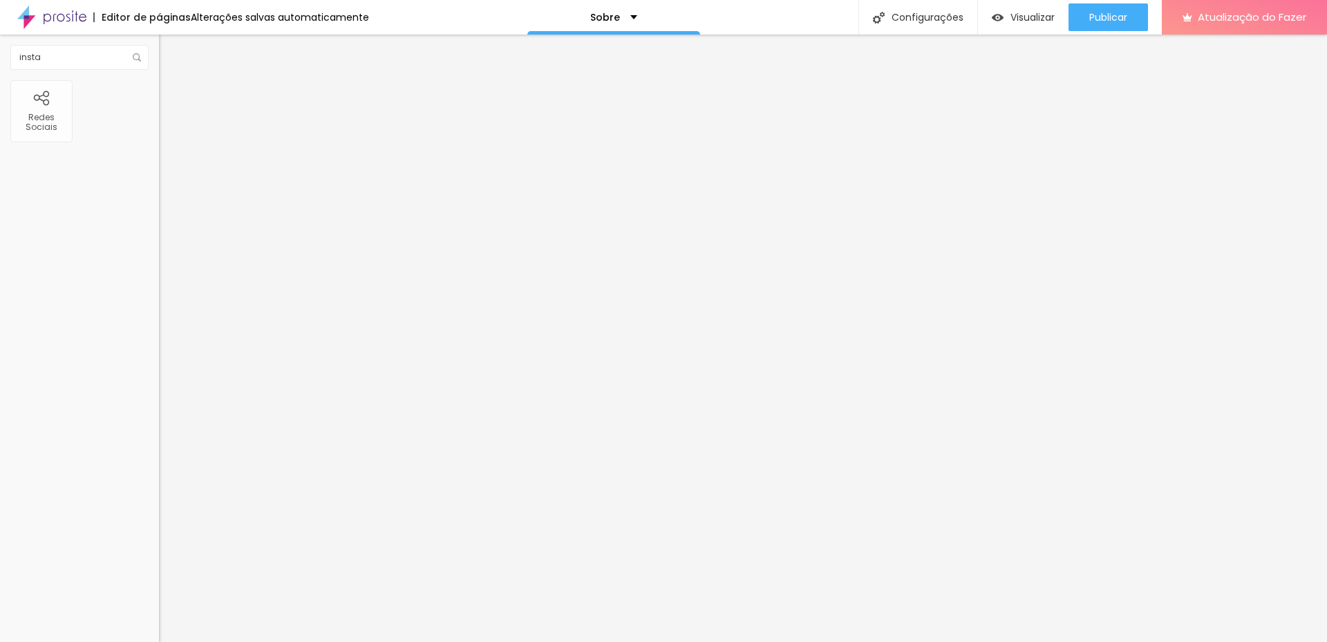
click at [171, 97] on font "Avançado" at bounding box center [194, 103] width 46 height 12
click at [171, 82] on font "Conteúdo" at bounding box center [192, 76] width 43 height 12
click at [169, 55] on img "button" at bounding box center [174, 50] width 11 height 11
drag, startPoint x: 45, startPoint y: 59, endPoint x: 0, endPoint y: 68, distance: 45.8
click at [0, 68] on div "insta" at bounding box center [79, 58] width 159 height 46
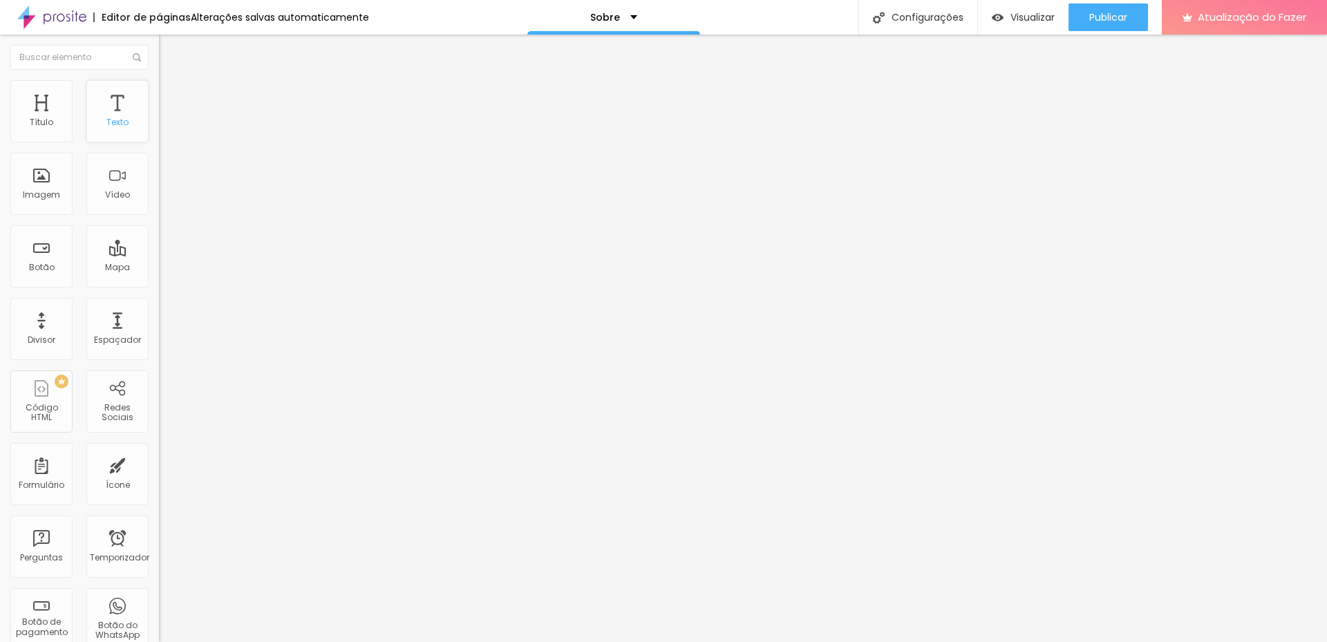
click at [101, 129] on div "Texto" at bounding box center [117, 111] width 62 height 62
click at [110, 111] on div "Texto" at bounding box center [117, 111] width 62 height 62
click at [627, 13] on div "Sobre" at bounding box center [613, 17] width 47 height 10
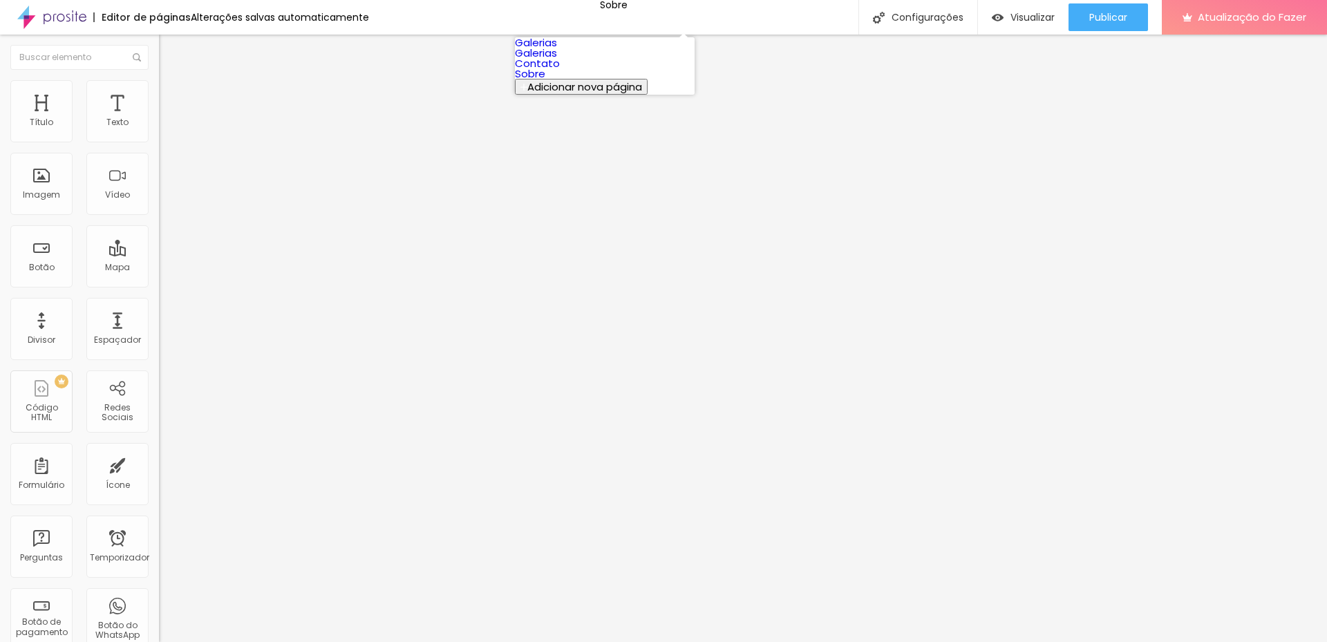
click at [557, 60] on link "Galerias" at bounding box center [536, 53] width 42 height 15
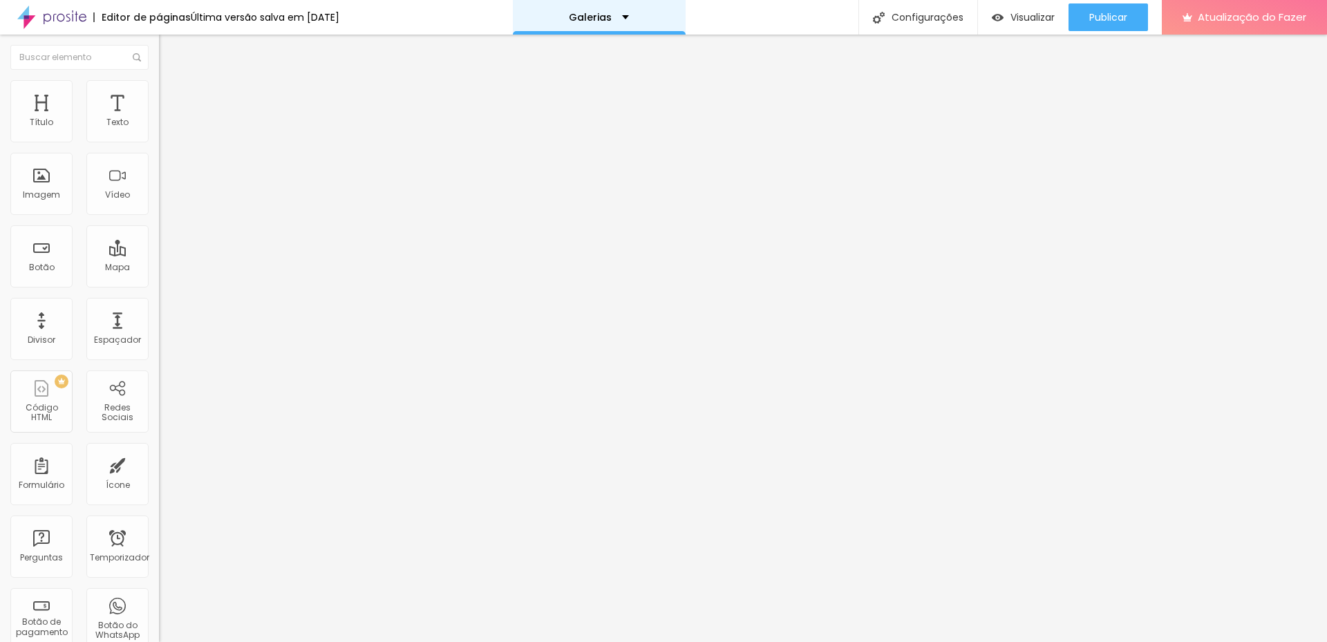
click at [609, 13] on font "Galerias" at bounding box center [590, 17] width 43 height 14
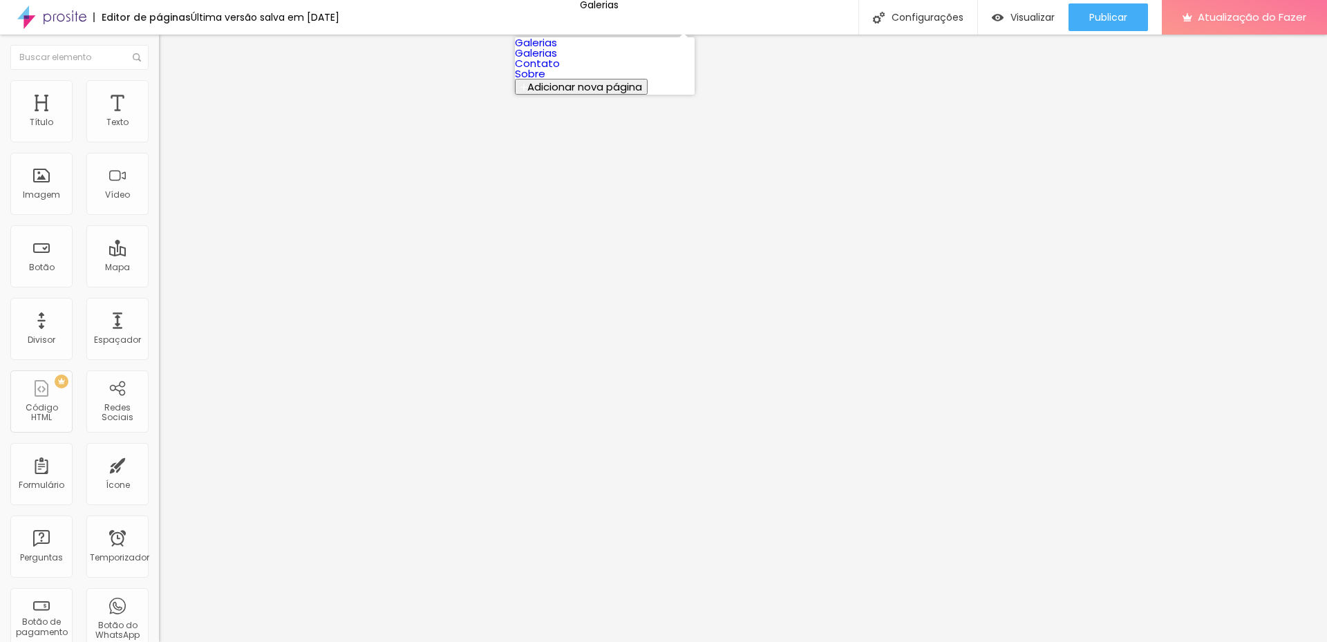
click at [557, 50] on link "Galerias" at bounding box center [536, 42] width 42 height 15
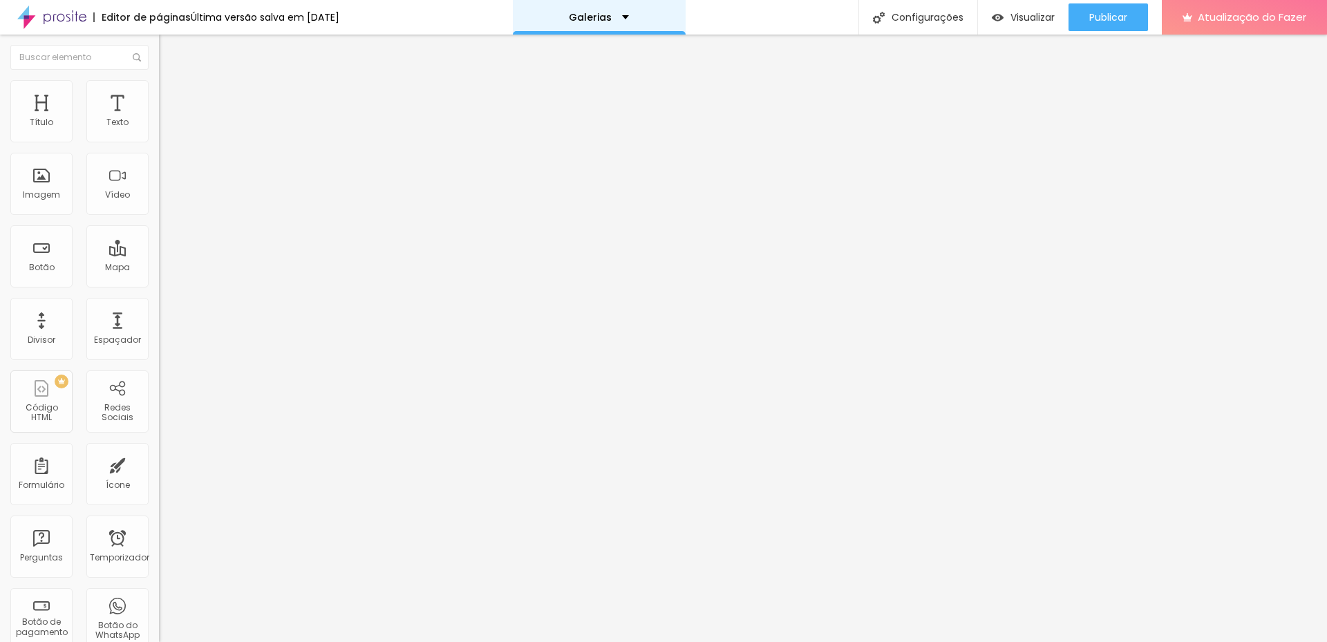
click at [629, 19] on div "Galerias" at bounding box center [599, 17] width 60 height 10
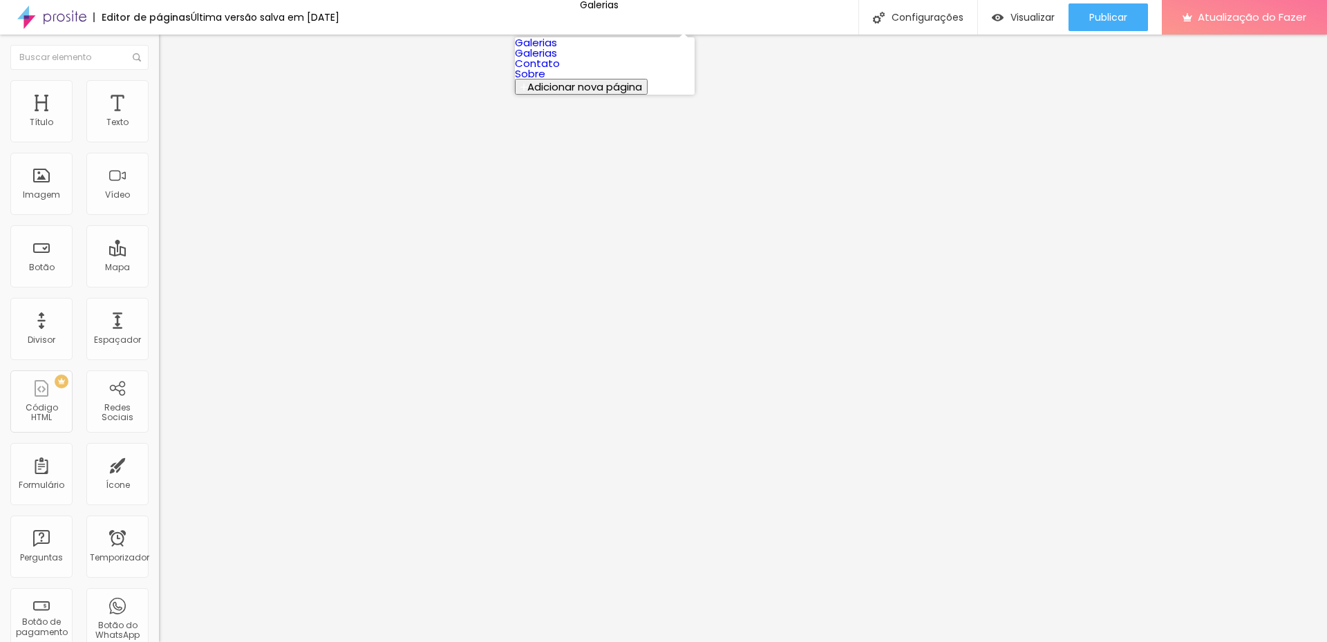
click at [421, 17] on div "Editor de páginas Última versão salva em 26/09/2025 Galerias Configurações Conf…" at bounding box center [663, 17] width 1327 height 35
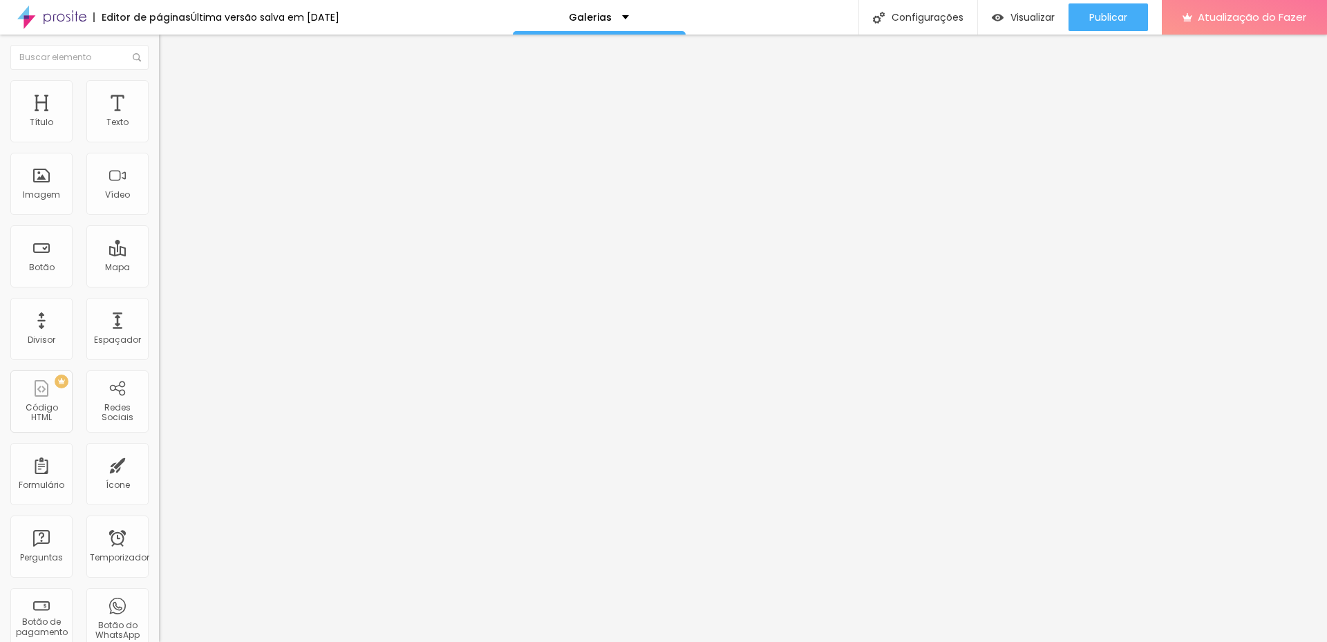
click at [153, 19] on font "Editor de páginas" at bounding box center [146, 17] width 89 height 14
click at [253, 21] on font "Última versão salva em 26/09/2025" at bounding box center [265, 17] width 149 height 14
click at [587, 10] on div "Galerias" at bounding box center [599, 17] width 173 height 35
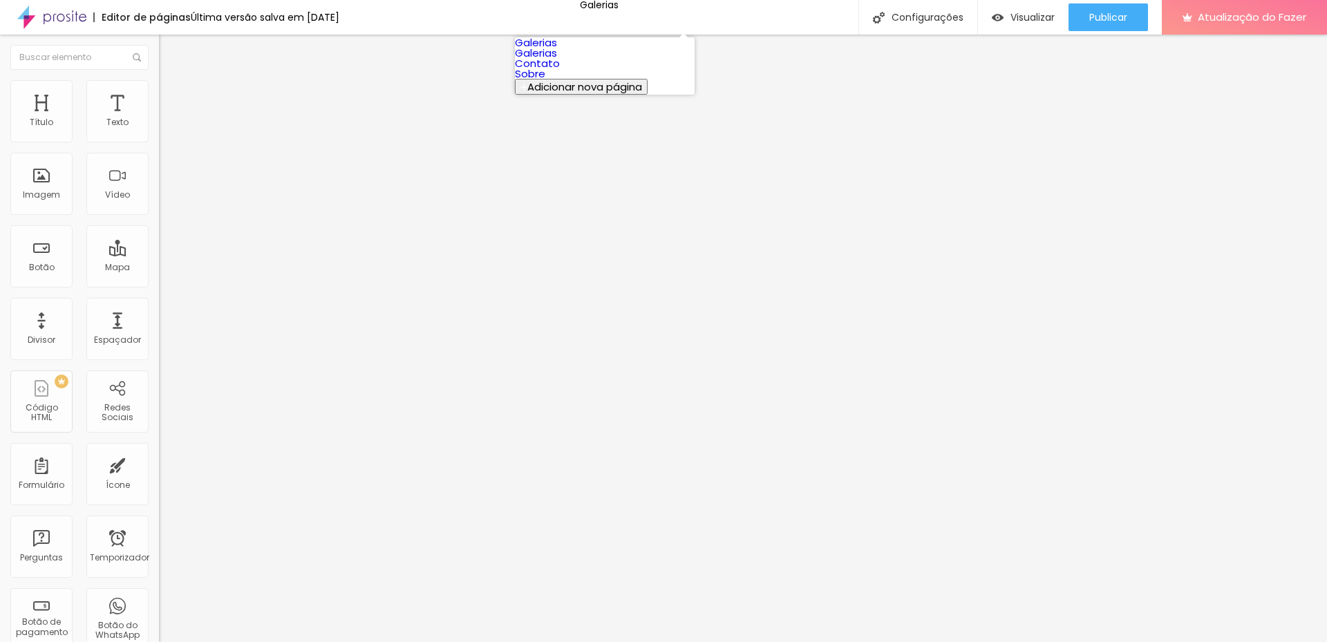
click at [560, 70] on link "Contato" at bounding box center [537, 63] width 45 height 15
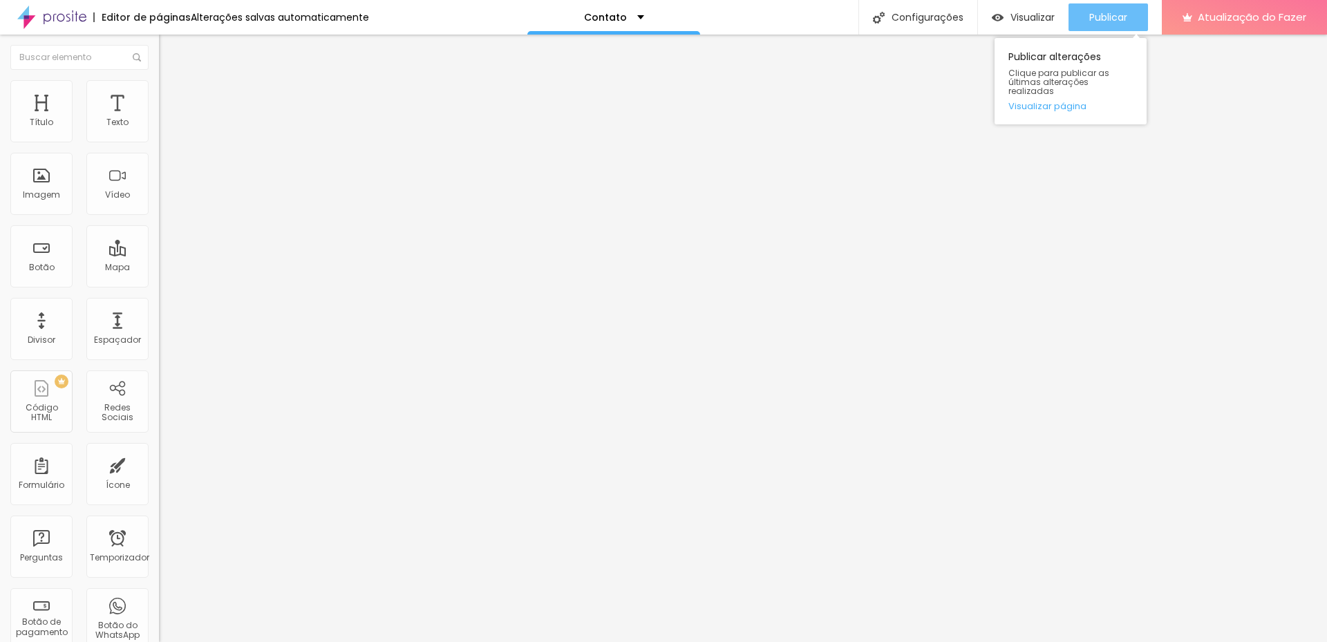
click at [1120, 18] on font "Publicar" at bounding box center [1108, 17] width 38 height 14
click at [1111, 28] on div "Publicar" at bounding box center [1108, 17] width 38 height 28
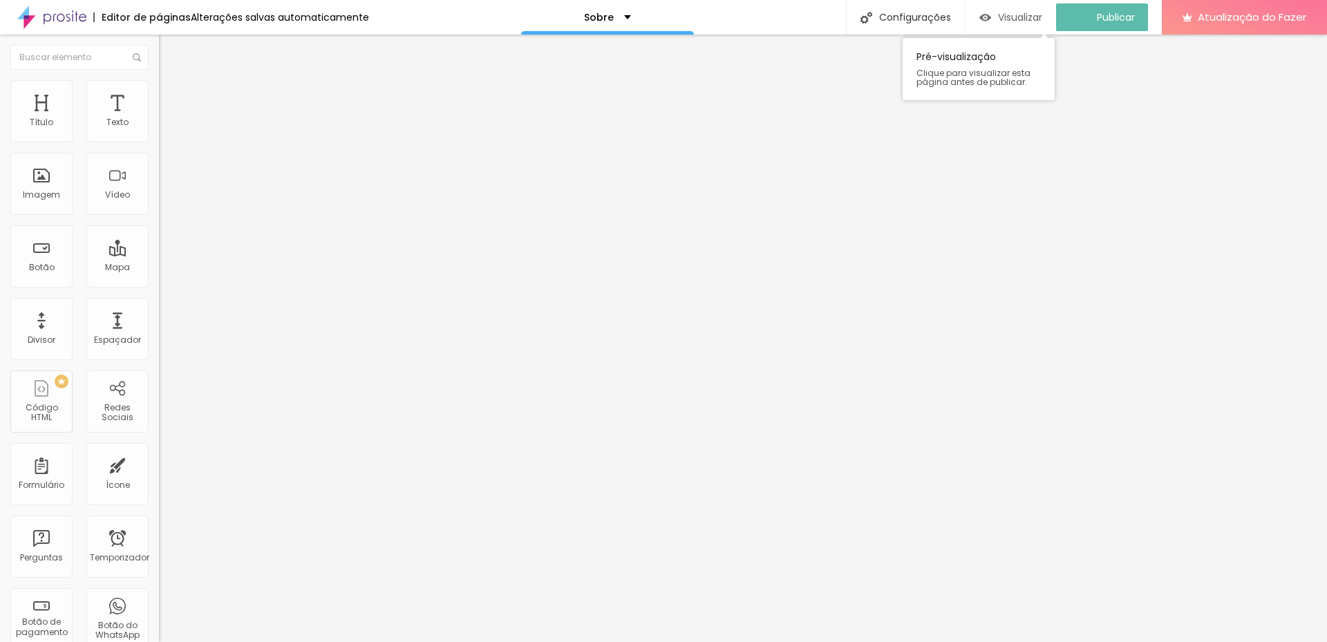
click at [1023, 25] on div "Visualizar" at bounding box center [1010, 17] width 63 height 28
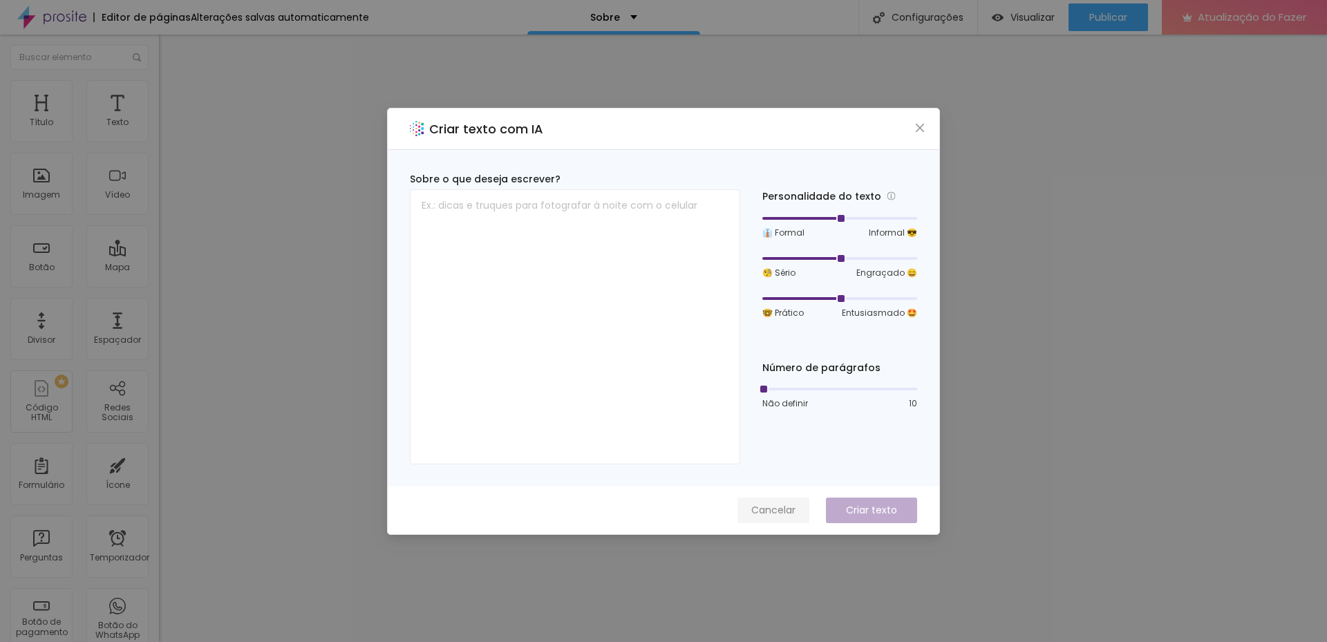
click at [790, 511] on font "Cancelar" at bounding box center [773, 510] width 44 height 14
click at [639, 326] on textarea at bounding box center [575, 326] width 330 height 275
paste textarea "Sou uma diagramadora apaixonada por transformar memórias em momentos permanente…"
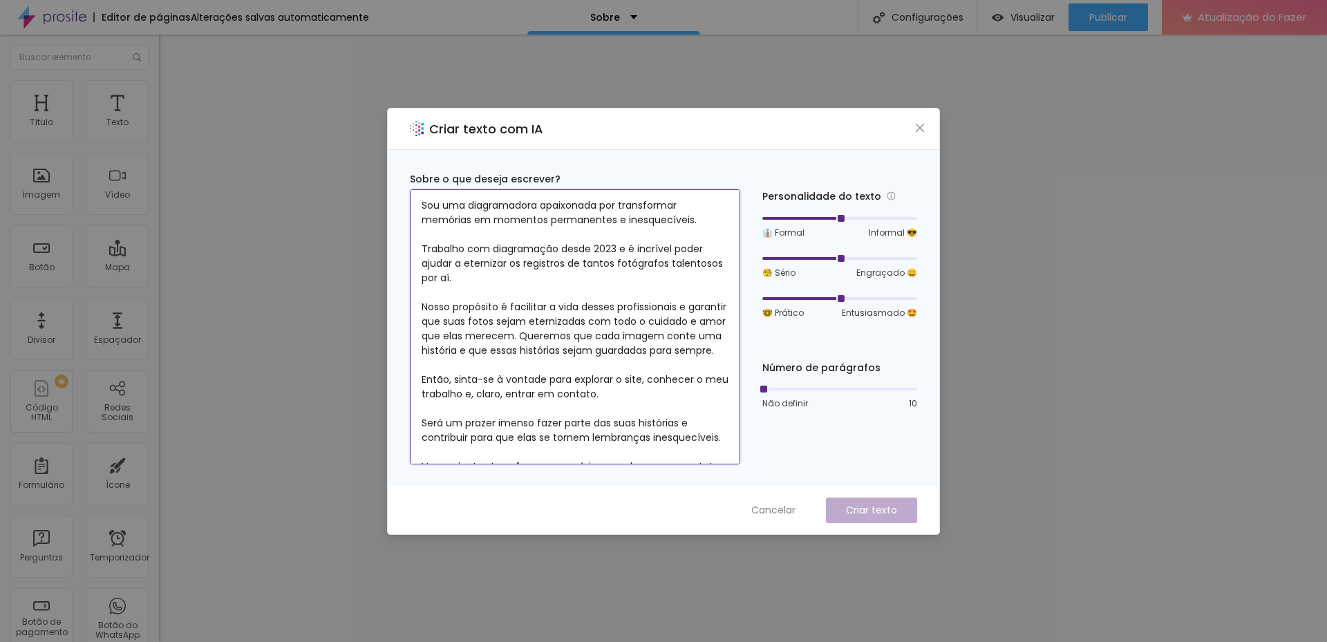
scroll to position [39, 0]
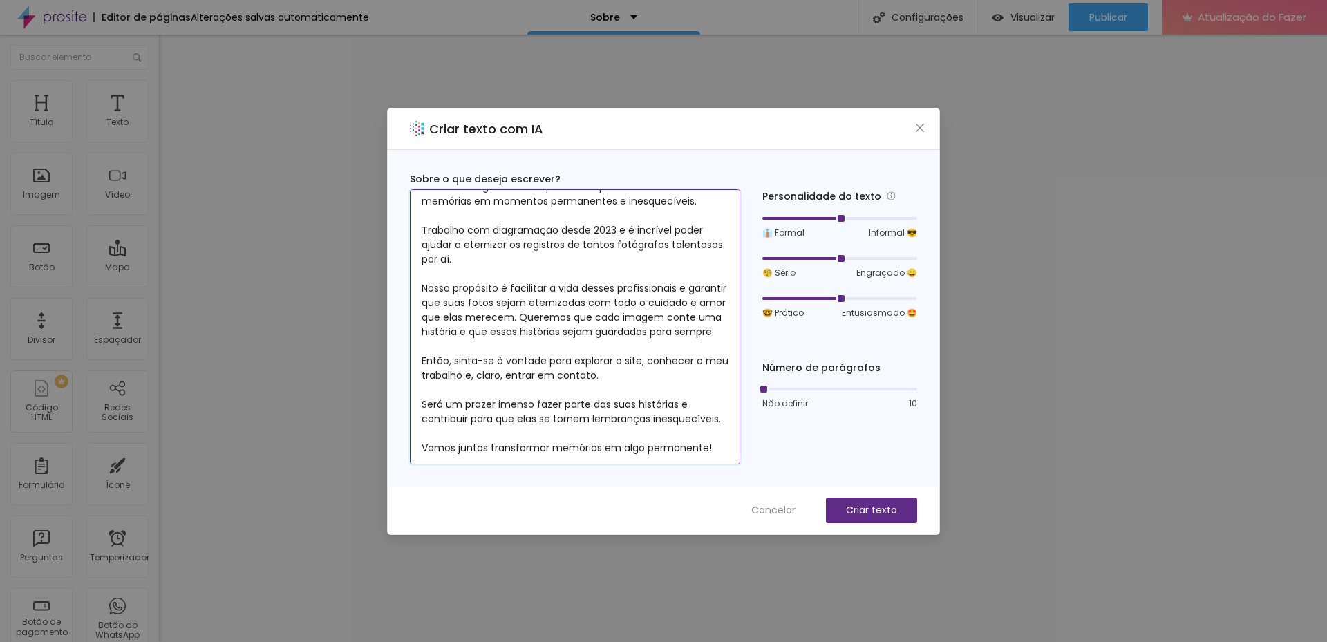
drag, startPoint x: 729, startPoint y: 340, endPoint x: 734, endPoint y: 386, distance: 45.9
click at [734, 386] on textarea "Sou uma diagramadora apaixonada por transformar memórias em momentos permanente…" at bounding box center [575, 326] width 330 height 275
click at [721, 446] on textarea "Sou uma diagramadora apaixonada por transformar memórias em momentos permanente…" at bounding box center [575, 326] width 330 height 275
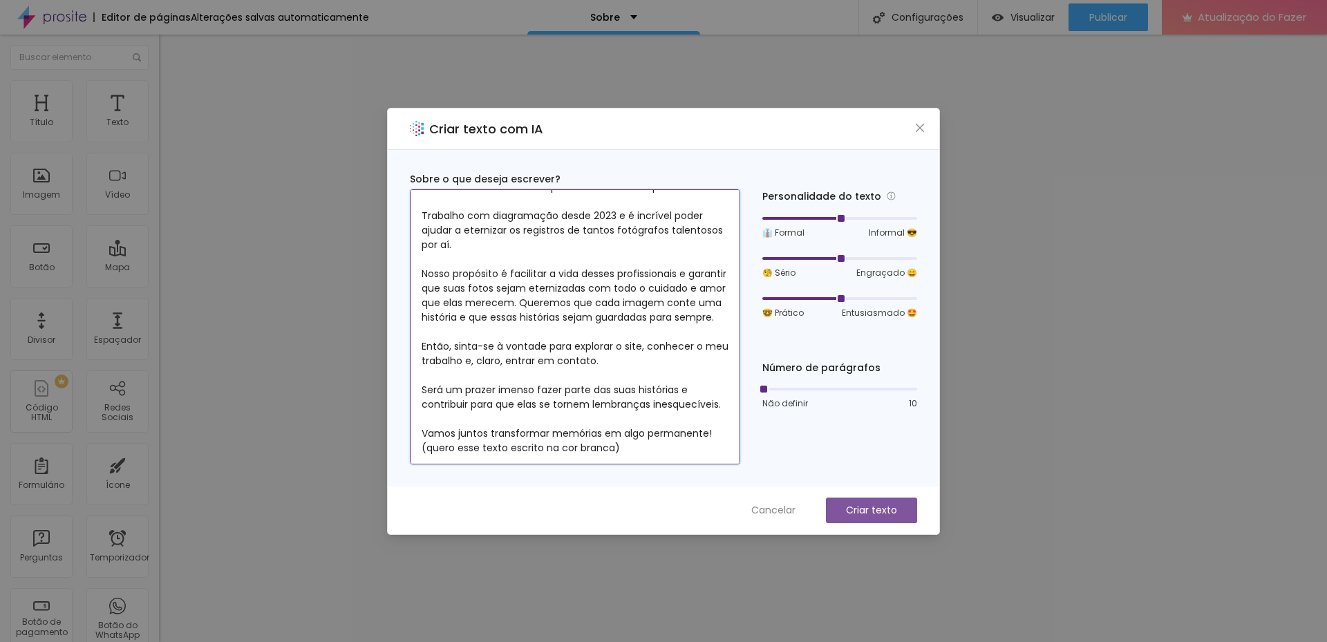
type textarea "Sou uma diagramadora apaixonada por transformar memórias em momentos permanente…"
click at [871, 514] on font "Criar texto" at bounding box center [871, 510] width 51 height 14
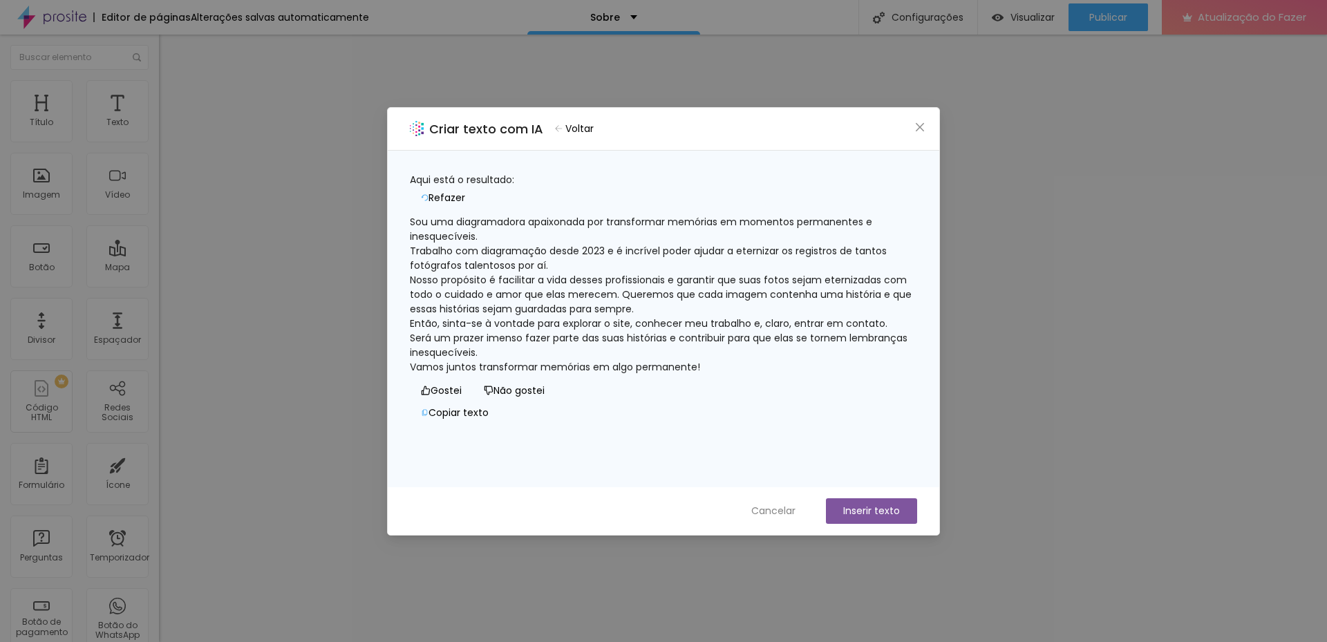
scroll to position [57, 0]
click at [868, 510] on font "Inserir texto" at bounding box center [871, 511] width 57 height 14
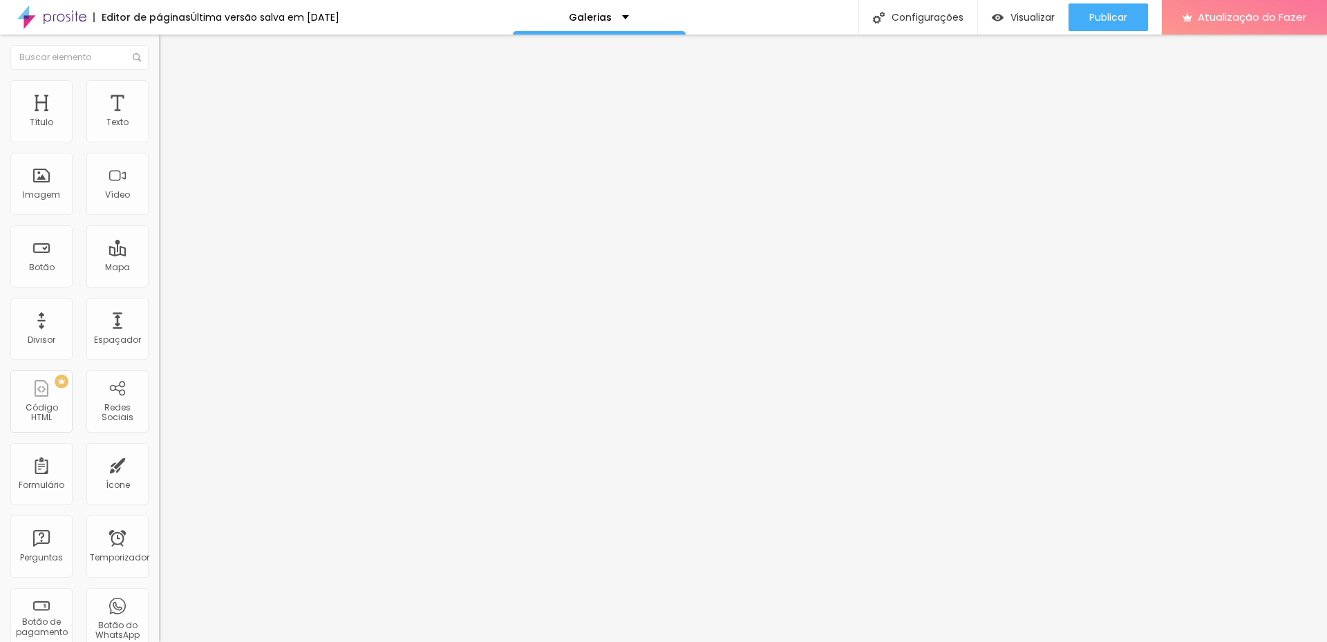
click at [167, 119] on font "Trocar imagem" at bounding box center [200, 113] width 67 height 12
click at [171, 82] on font "Conteúdo" at bounding box center [192, 76] width 43 height 12
click at [171, 97] on font "Avançado" at bounding box center [194, 103] width 46 height 12
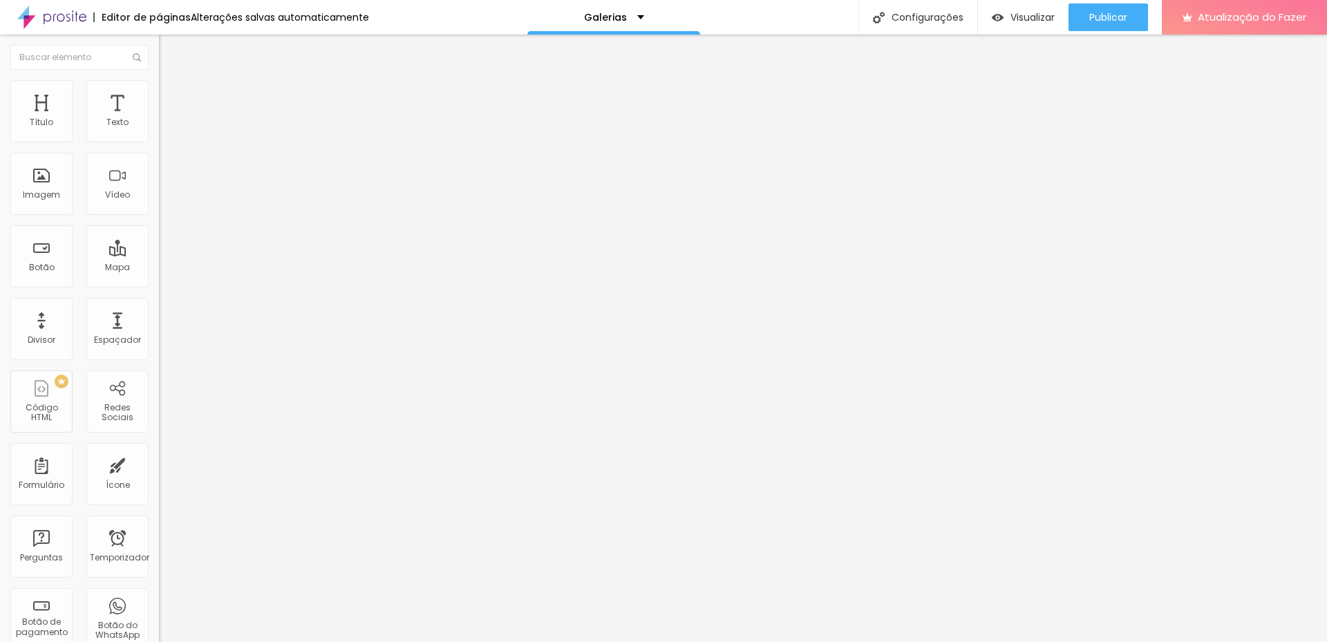
click at [159, 92] on li "Estilo" at bounding box center [238, 87] width 159 height 14
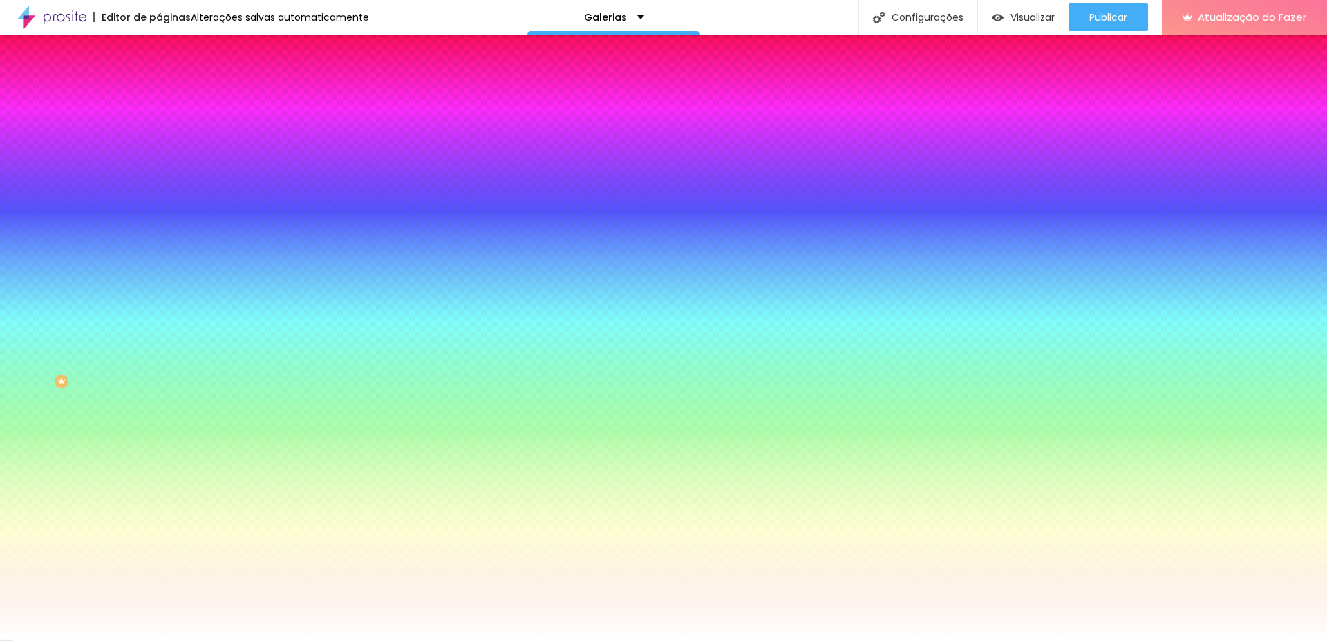
click at [171, 82] on font "Conteúdo" at bounding box center [192, 76] width 43 height 12
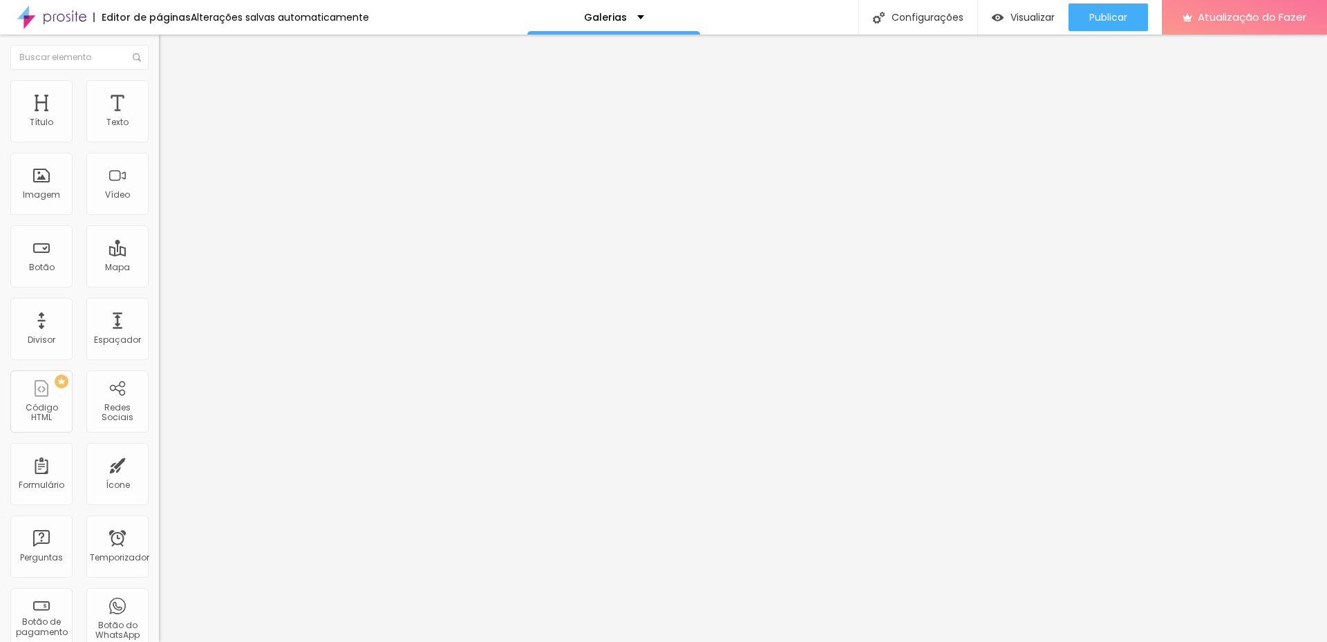
click at [191, 51] on font "Editar nulo" at bounding box center [216, 51] width 50 height 14
click at [1101, 19] on font "Publicar" at bounding box center [1108, 17] width 38 height 14
click at [41, 341] on font "Divisor" at bounding box center [42, 340] width 28 height 12
click at [104, 339] on font "Espaçador" at bounding box center [117, 340] width 47 height 12
click at [167, 119] on font "Trocar imagem" at bounding box center [200, 113] width 67 height 12
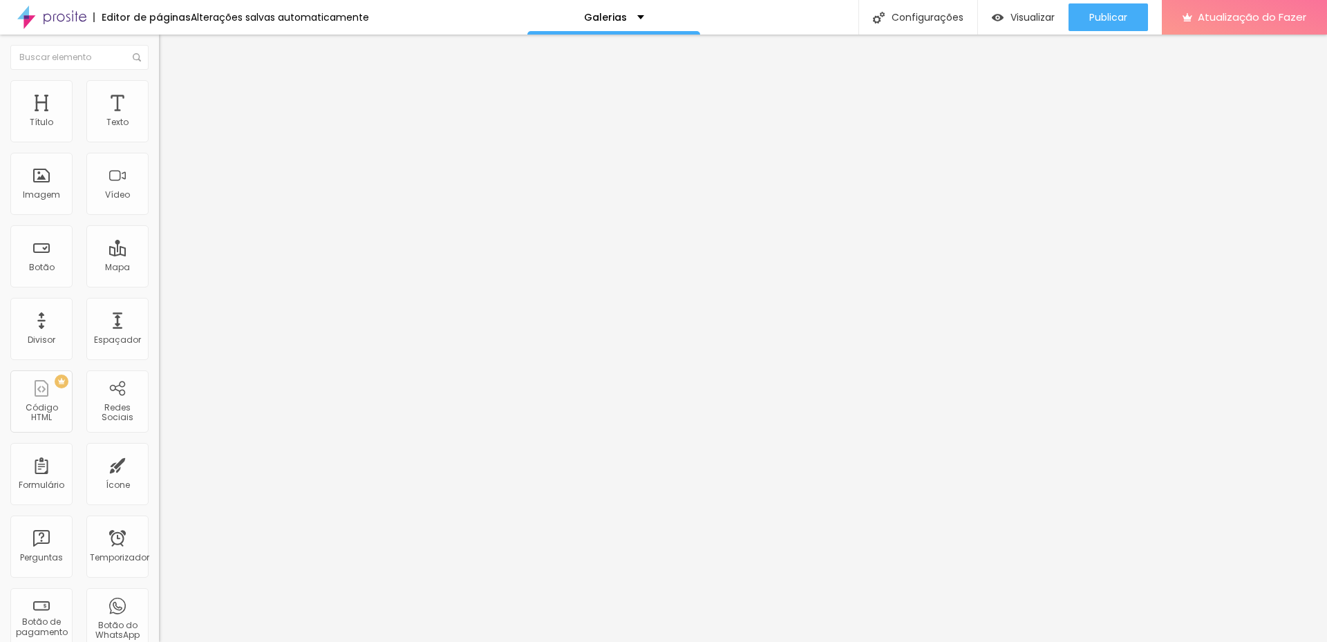
click at [167, 119] on font "Adicionar imagem" at bounding box center [207, 113] width 81 height 12
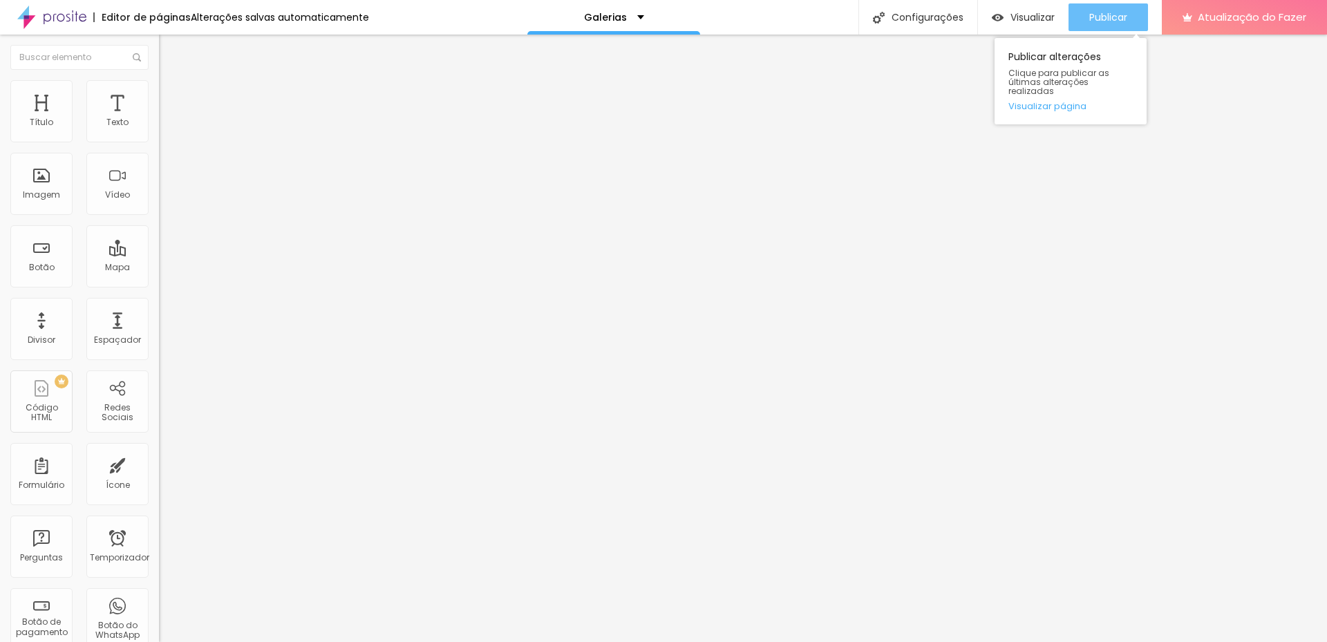
click at [1101, 18] on font "Publicar" at bounding box center [1108, 17] width 38 height 14
click at [159, 80] on li "Conteúdo" at bounding box center [238, 73] width 159 height 14
click at [169, 50] on div "Editar nulo" at bounding box center [205, 50] width 72 height 11
click at [37, 338] on font "Divisor" at bounding box center [42, 340] width 28 height 12
click at [191, 47] on font "Editar nulo" at bounding box center [216, 51] width 50 height 14
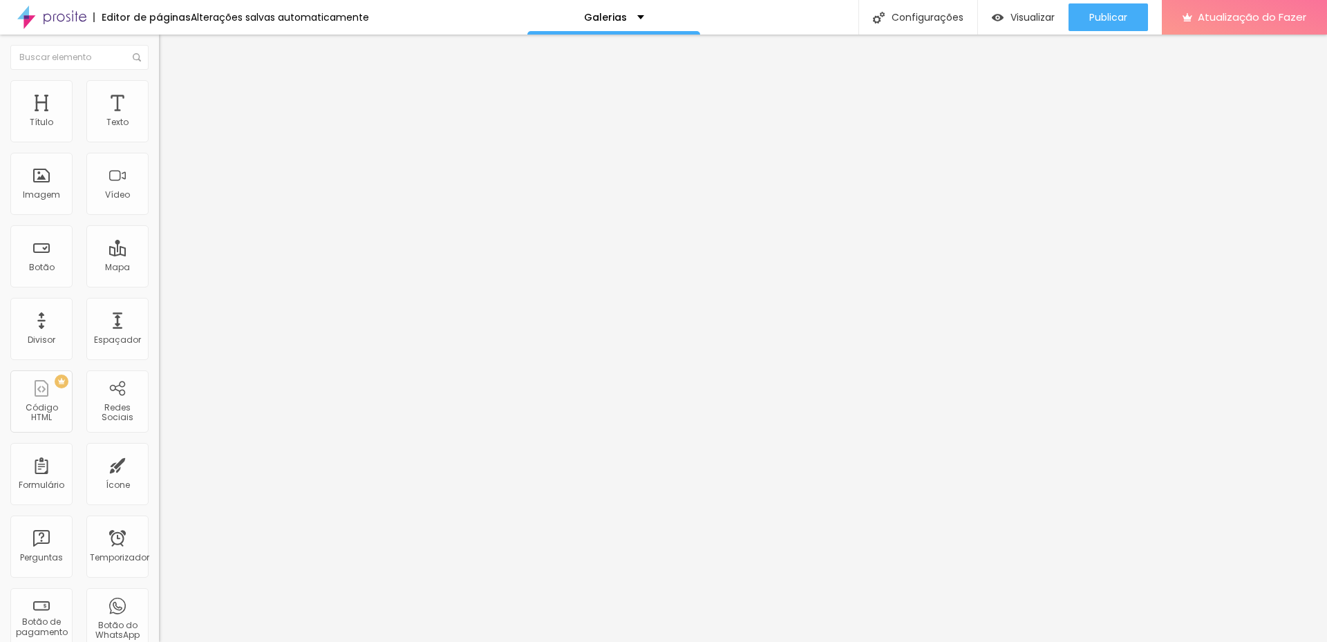
click at [191, 46] on font "Editar nulo" at bounding box center [216, 51] width 50 height 14
click at [1104, 20] on font "Publicar" at bounding box center [1108, 17] width 38 height 14
click at [1024, 18] on font "Visualizar" at bounding box center [1032, 17] width 44 height 14
click at [159, 283] on input "https://" at bounding box center [242, 276] width 166 height 14
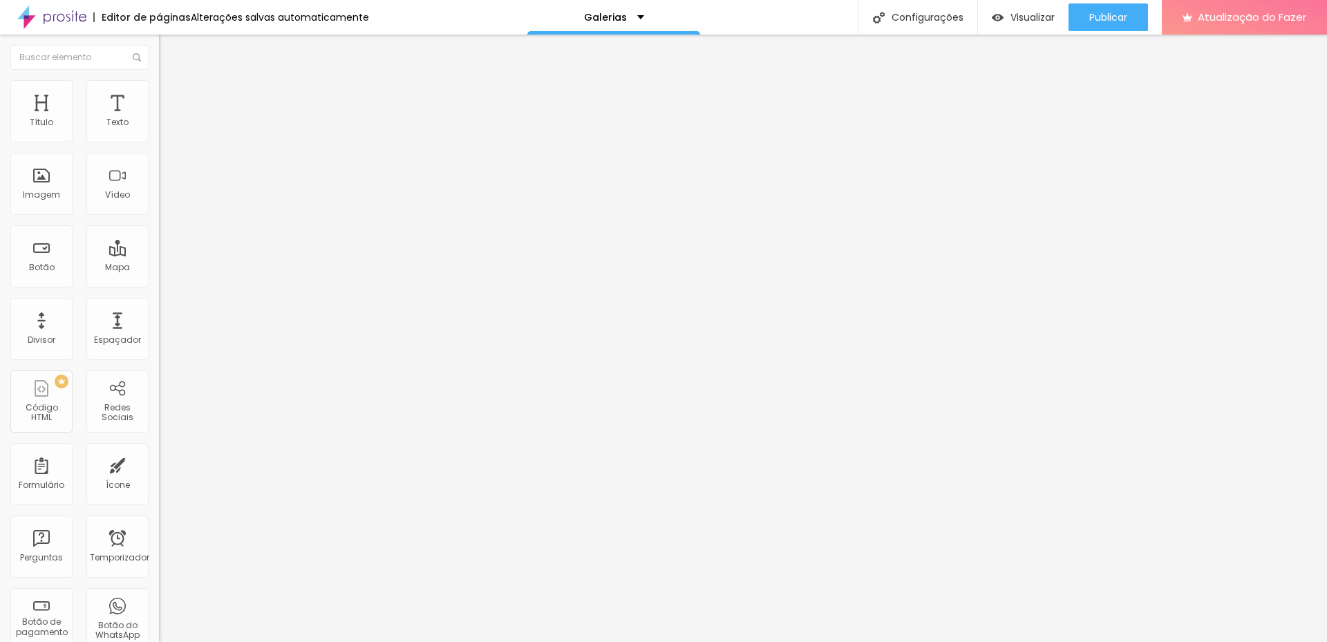
paste input "[URL][DOMAIN_NAME]"
type input "https://[URL][DOMAIN_NAME]"
click at [1107, 21] on font "Publicar" at bounding box center [1108, 17] width 38 height 14
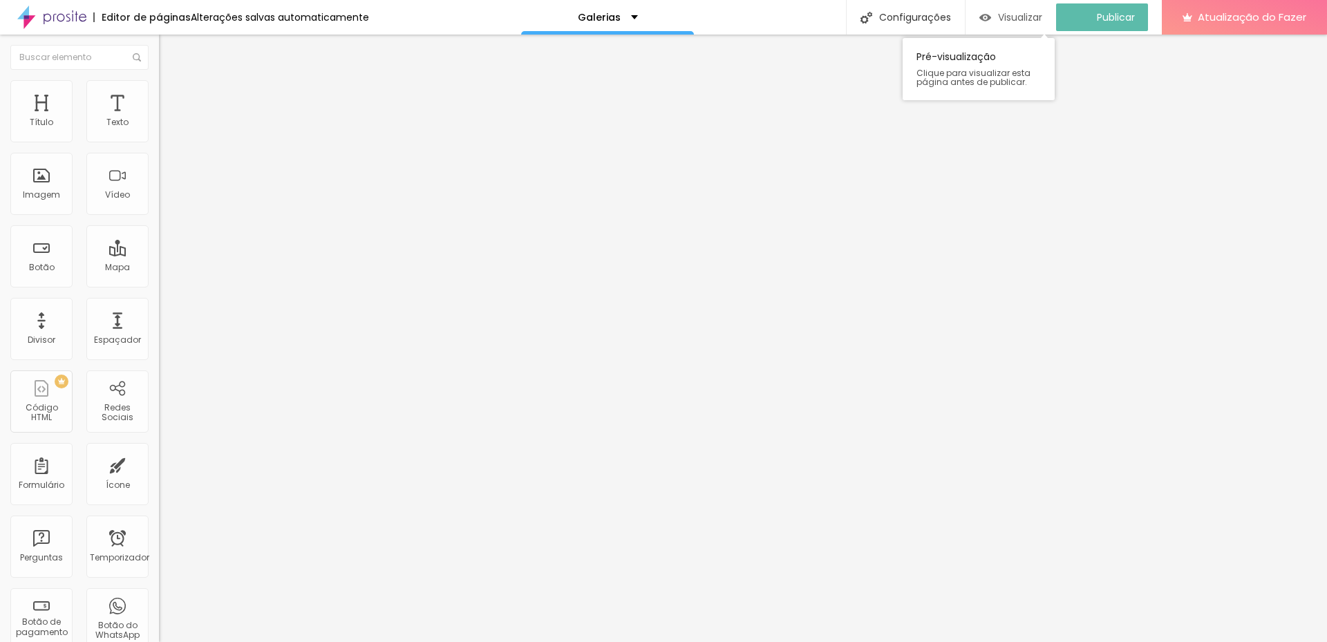
click at [1026, 18] on font "Visualizar" at bounding box center [1020, 17] width 44 height 14
